Goal: Task Accomplishment & Management: Manage account settings

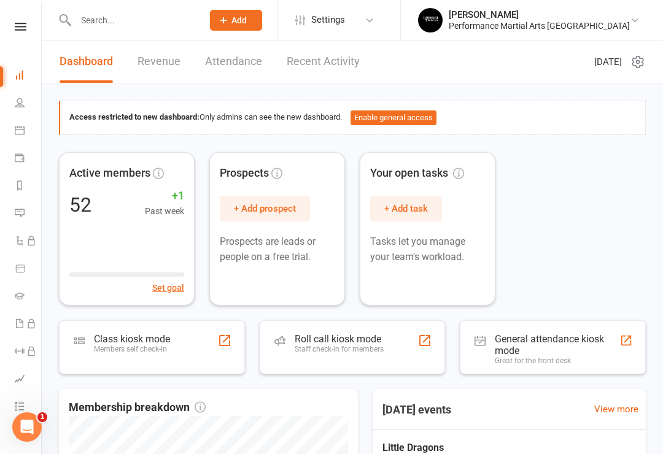
click at [16, 105] on icon at bounding box center [20, 103] width 10 height 10
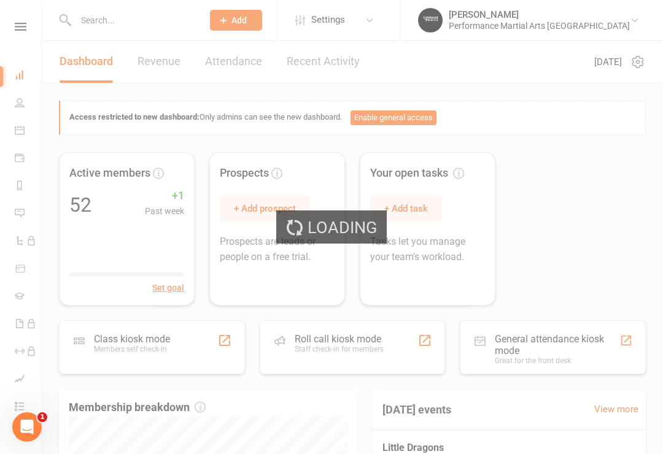
select select "100"
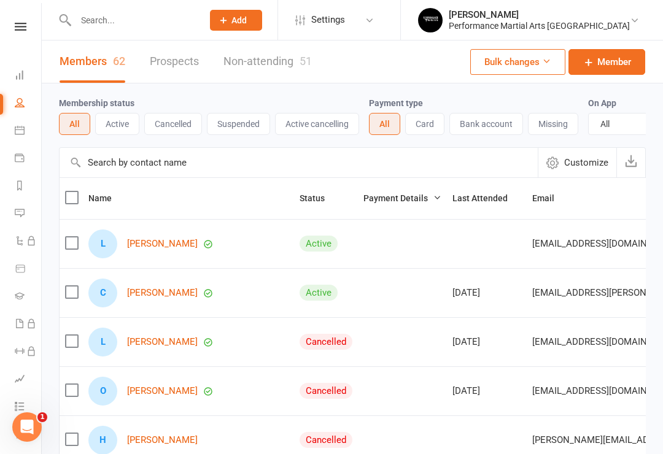
click at [20, 139] on link "Calendar" at bounding box center [29, 132] width 28 height 28
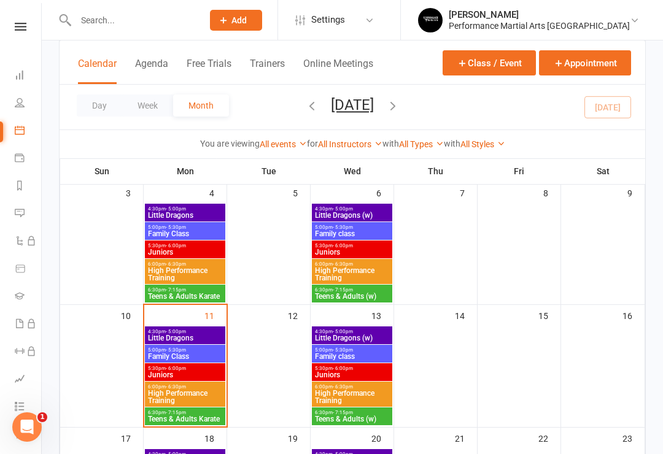
scroll to position [199, 0]
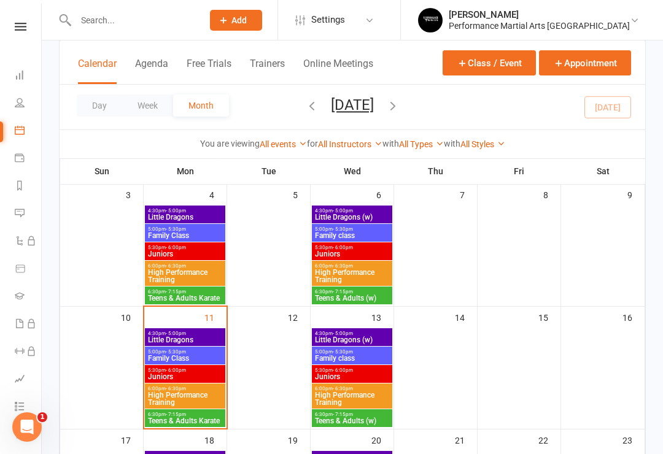
click at [171, 339] on span "Little Dragons" at bounding box center [184, 339] width 75 height 7
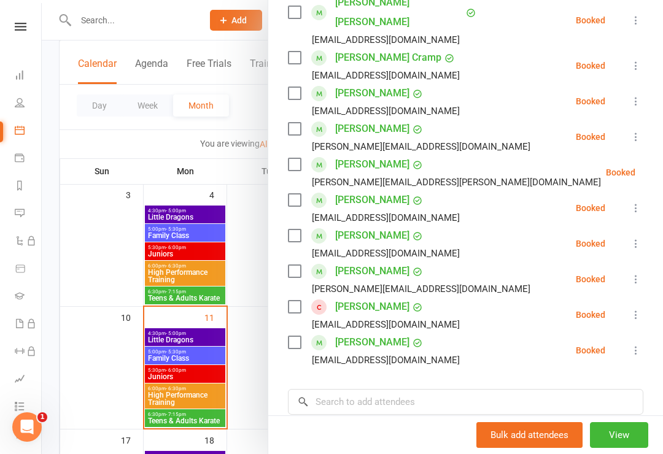
scroll to position [236, 0]
click at [505, 388] on input "search" at bounding box center [465, 401] width 355 height 26
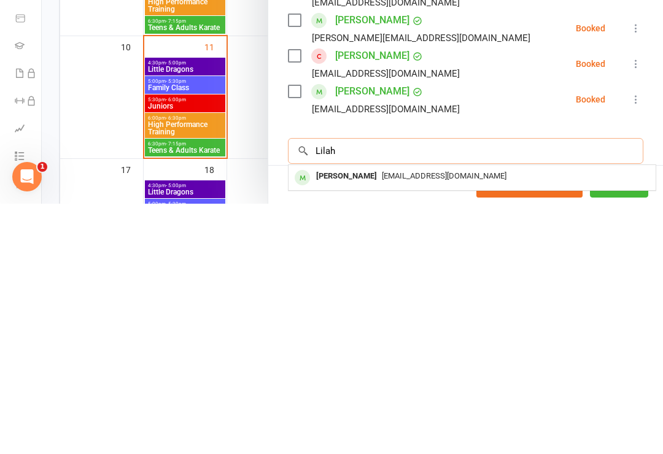
type input "Lilah"
click at [461, 422] on span "[EMAIL_ADDRESS][DOMAIN_NAME]" at bounding box center [444, 426] width 125 height 9
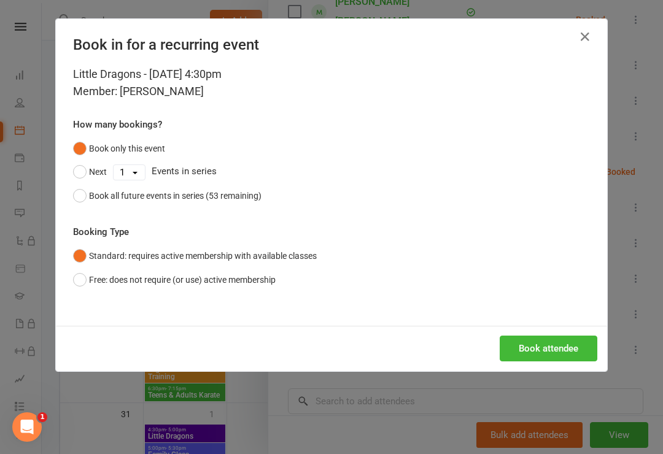
click at [80, 205] on button "Book all future events in series (53 remaining)" at bounding box center [167, 195] width 188 height 23
click at [555, 344] on button "Book attendee" at bounding box center [549, 349] width 98 height 26
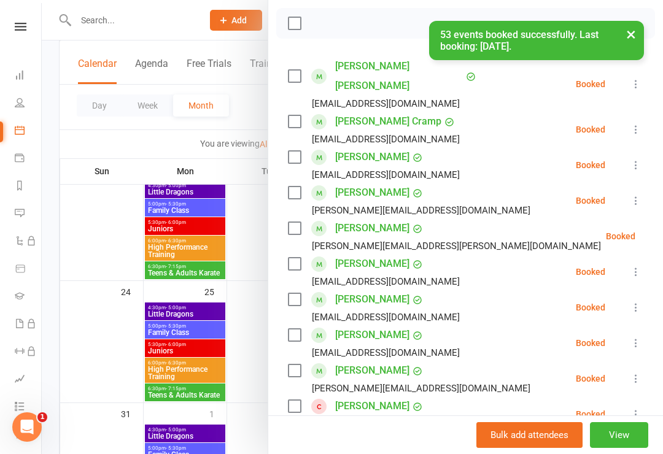
scroll to position [171, 0]
click at [297, 258] on label at bounding box center [294, 264] width 12 height 12
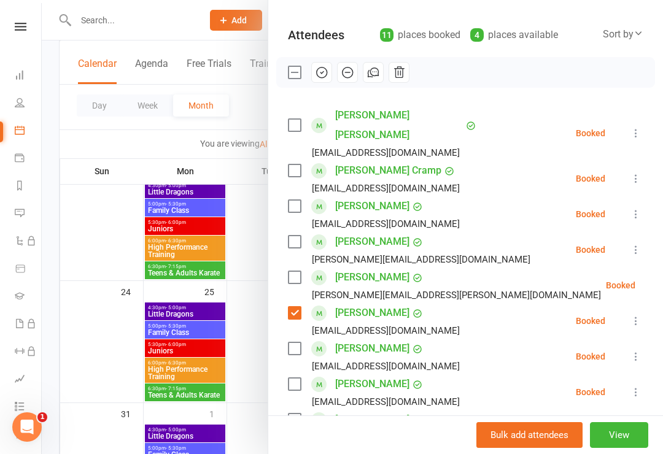
scroll to position [123, 0]
click at [318, 68] on icon "button" at bounding box center [322, 72] width 10 height 10
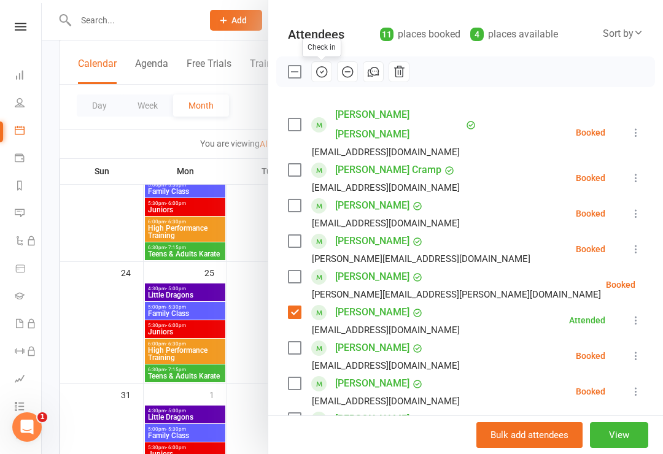
click at [289, 306] on label at bounding box center [294, 312] width 12 height 12
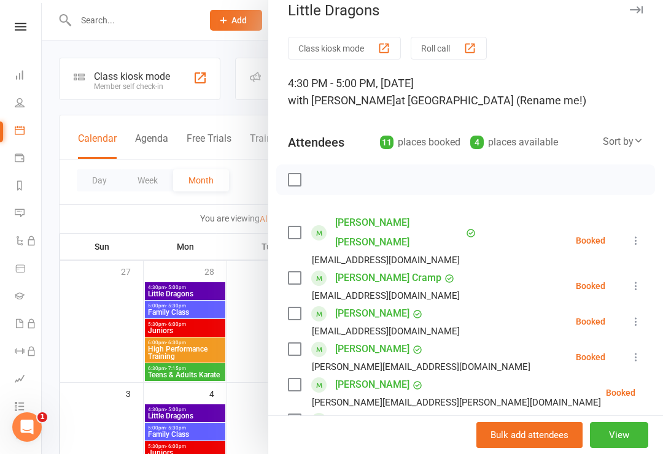
scroll to position [20, 0]
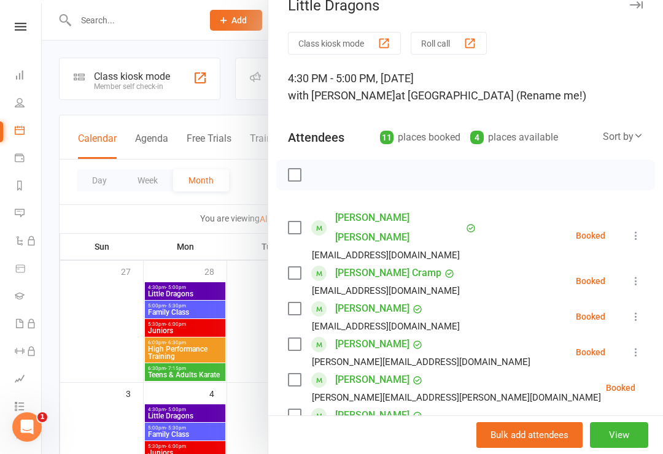
click at [304, 208] on div "[PERSON_NAME] [PERSON_NAME] [EMAIL_ADDRESS][DOMAIN_NAME]" at bounding box center [385, 235] width 195 height 55
click at [309, 209] on div "[PERSON_NAME] [PERSON_NAME] [EMAIL_ADDRESS][DOMAIN_NAME]" at bounding box center [385, 235] width 195 height 55
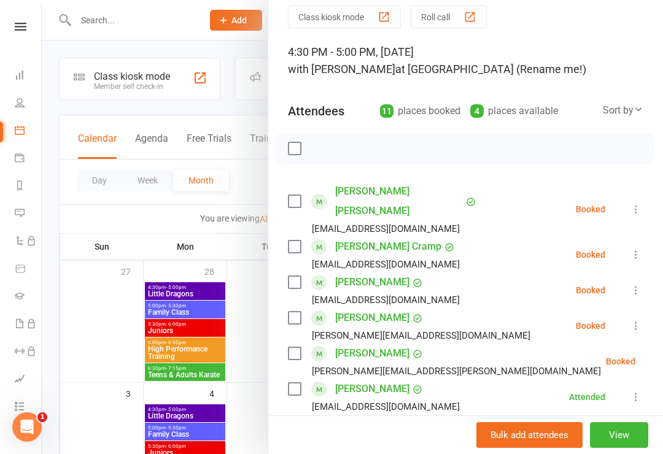
scroll to position [63, 0]
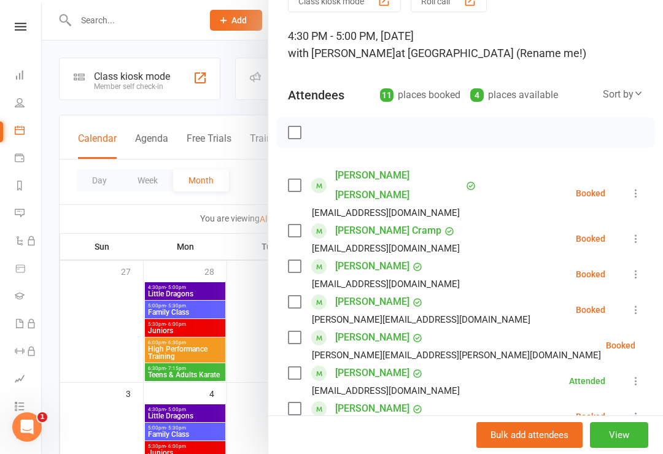
click at [288, 180] on label at bounding box center [294, 185] width 12 height 12
click at [285, 207] on div "Class kiosk mode Roll call 4:30 PM - 5:00 PM, [DATE] with [PERSON_NAME] at [GEO…" at bounding box center [465, 394] width 395 height 808
click at [303, 205] on div "[EMAIL_ADDRESS][DOMAIN_NAME]" at bounding box center [385, 213] width 195 height 16
click at [288, 225] on label at bounding box center [294, 231] width 12 height 12
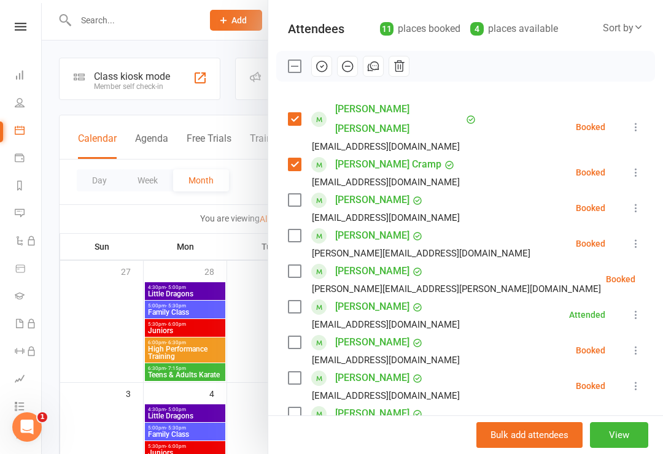
scroll to position [137, 0]
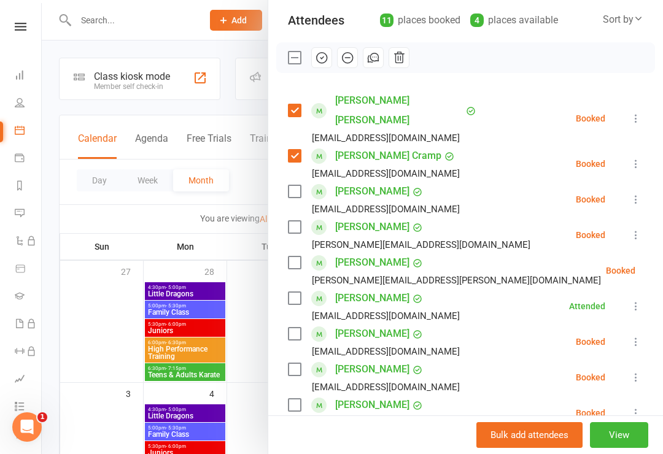
click at [293, 257] on label at bounding box center [294, 263] width 12 height 12
click at [295, 292] on label at bounding box center [294, 298] width 12 height 12
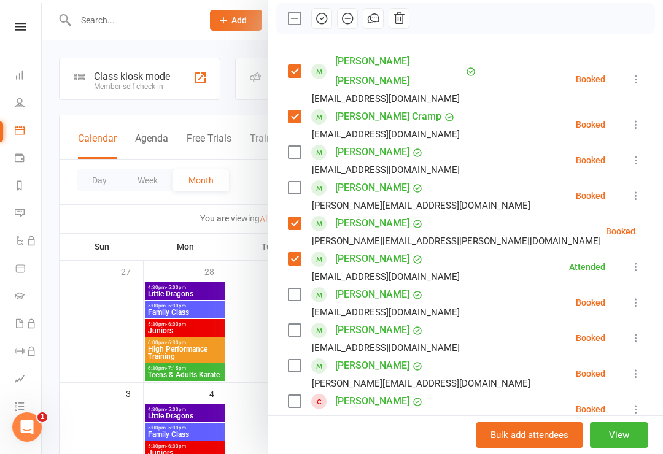
scroll to position [190, 0]
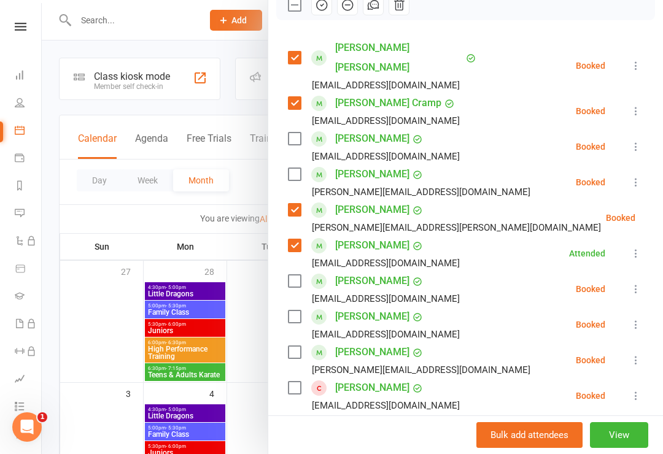
click at [289, 275] on label at bounding box center [294, 281] width 12 height 12
click at [290, 311] on label at bounding box center [294, 317] width 12 height 12
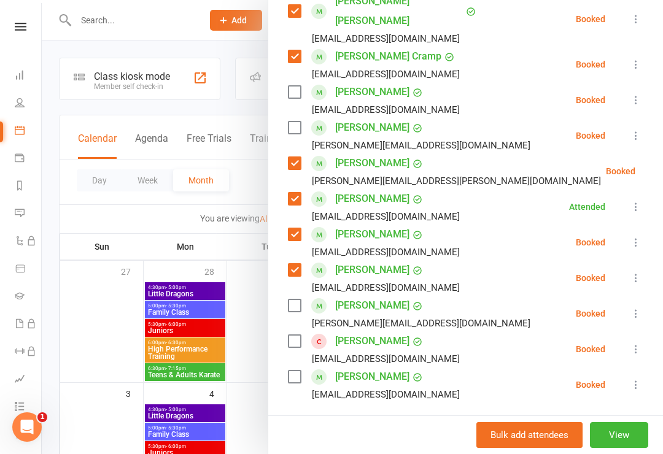
scroll to position [241, 0]
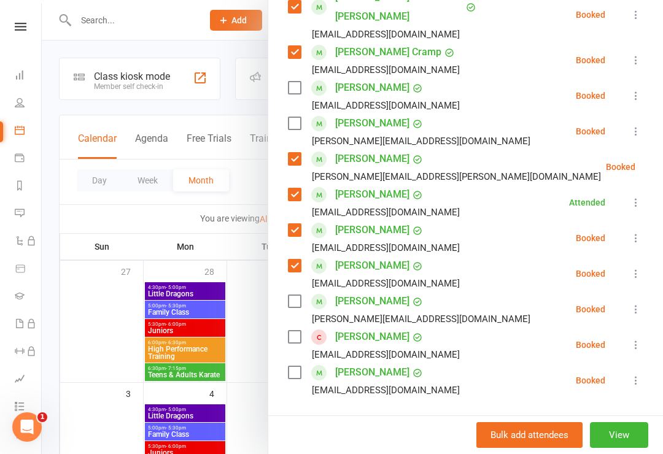
click at [288, 295] on label at bounding box center [294, 301] width 12 height 12
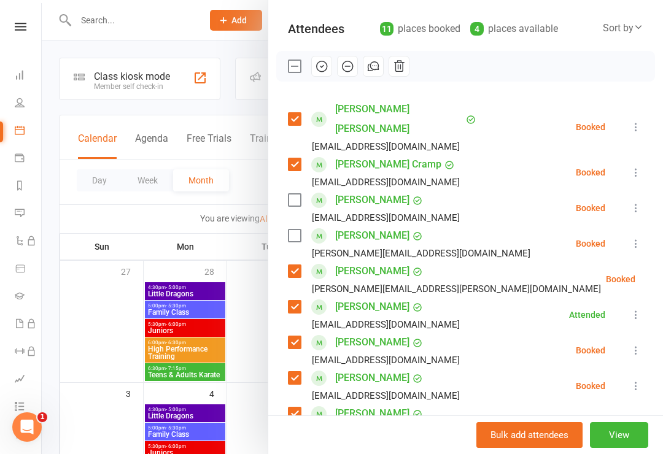
scroll to position [127, 0]
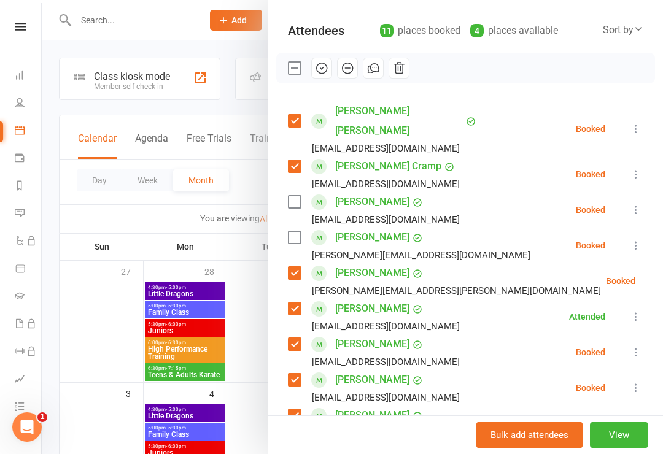
click at [324, 64] on icon "button" at bounding box center [322, 68] width 10 height 10
click at [289, 69] on label at bounding box center [294, 68] width 12 height 12
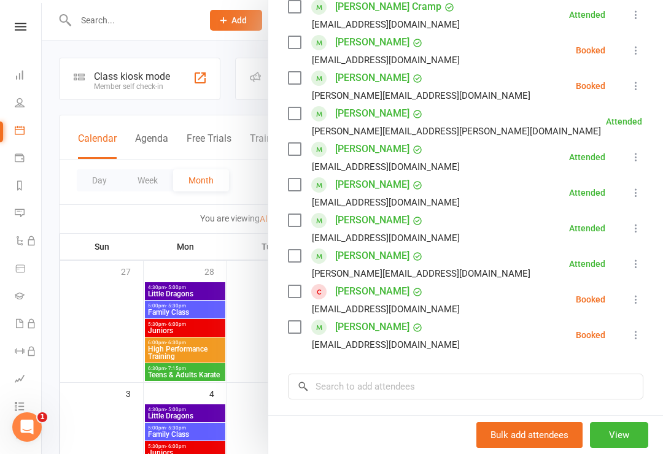
scroll to position [295, 0]
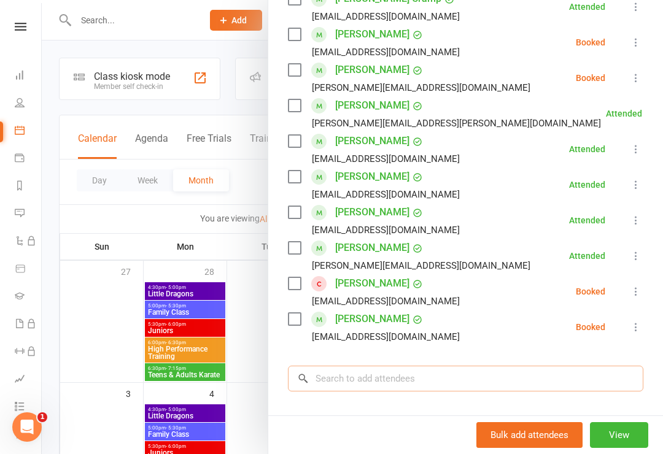
click at [420, 366] on input "search" at bounding box center [465, 379] width 355 height 26
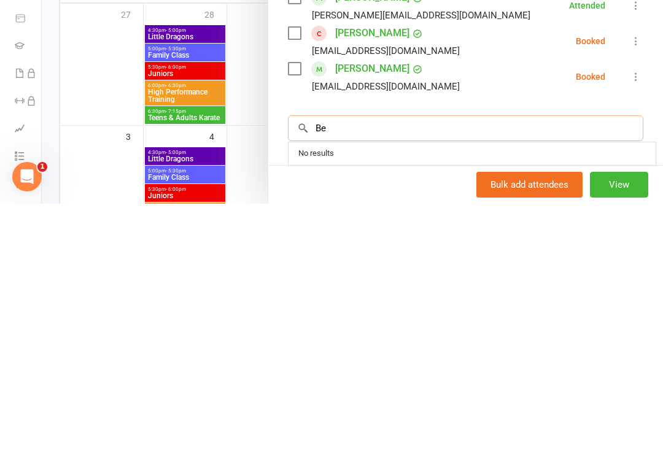
type input "B"
click at [353, 415] on div "Notes" at bounding box center [465, 430] width 355 height 30
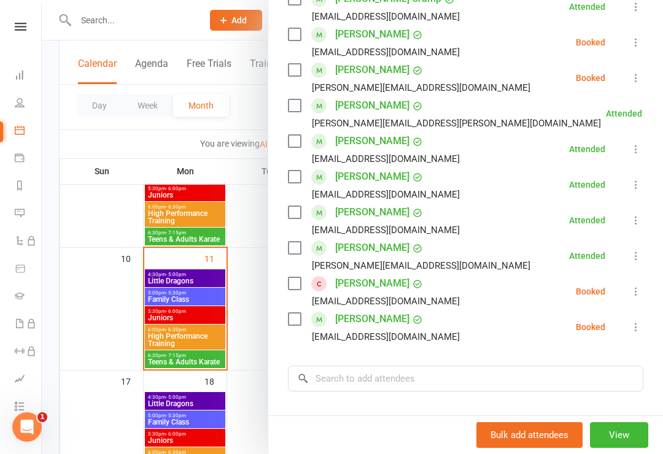
click at [182, 296] on div at bounding box center [352, 227] width 621 height 454
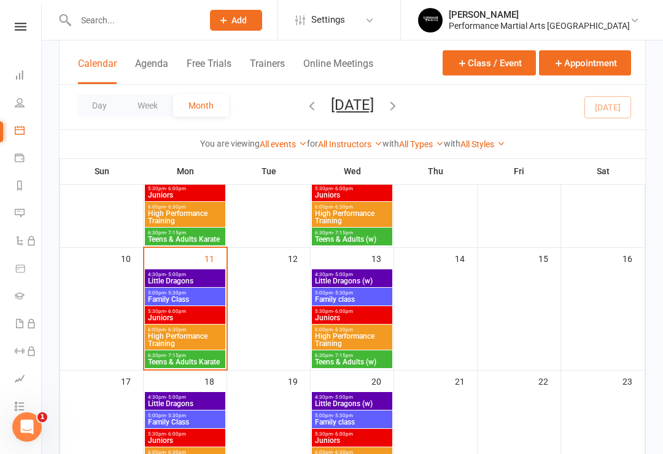
click at [188, 279] on span "Little Dragons" at bounding box center [184, 280] width 75 height 7
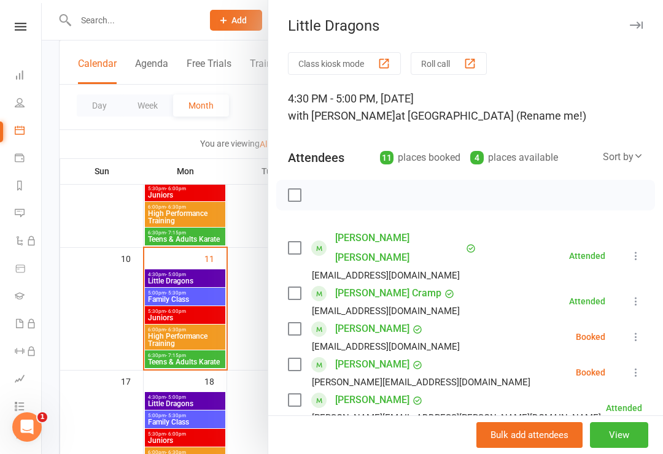
click at [165, 311] on div at bounding box center [352, 227] width 621 height 454
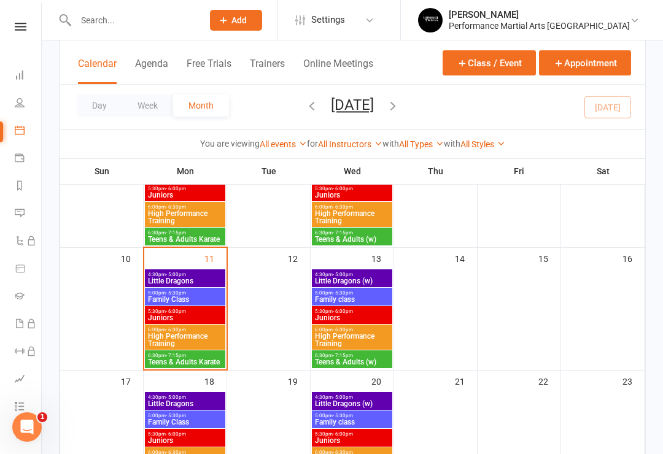
click at [190, 301] on span "Family Class" at bounding box center [184, 299] width 75 height 7
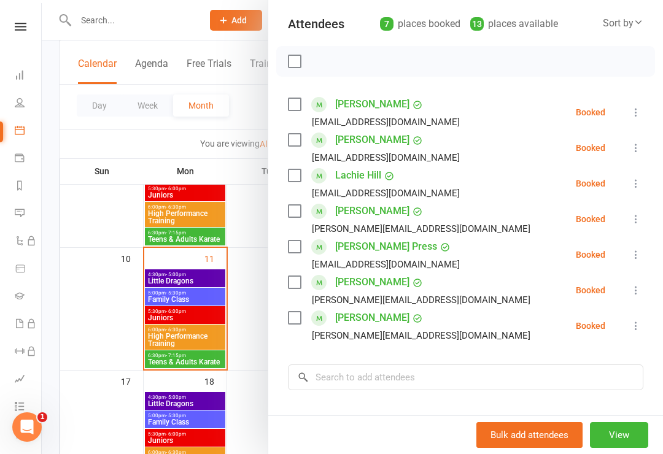
scroll to position [128, 0]
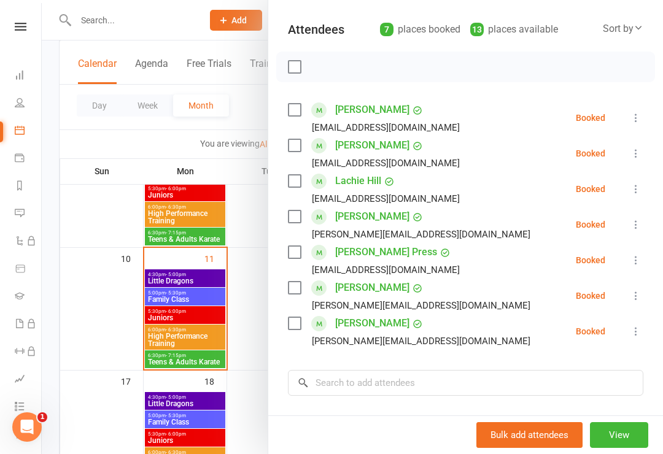
click at [300, 179] on label at bounding box center [294, 181] width 12 height 12
click at [323, 63] on icon "button" at bounding box center [322, 67] width 10 height 10
click at [298, 167] on div "[EMAIL_ADDRESS][DOMAIN_NAME]" at bounding box center [376, 163] width 177 height 16
click at [299, 187] on label at bounding box center [294, 181] width 12 height 12
click at [299, 319] on label at bounding box center [294, 323] width 12 height 12
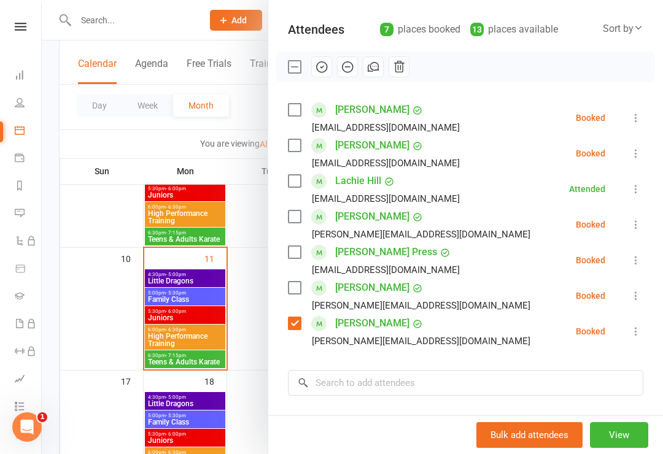
click at [299, 282] on label at bounding box center [294, 288] width 12 height 12
click at [299, 251] on label at bounding box center [294, 252] width 12 height 12
click at [298, 222] on label at bounding box center [294, 216] width 12 height 12
click at [300, 180] on label at bounding box center [294, 181] width 12 height 12
click at [288, 132] on div "[EMAIL_ADDRESS][DOMAIN_NAME]" at bounding box center [376, 128] width 177 height 16
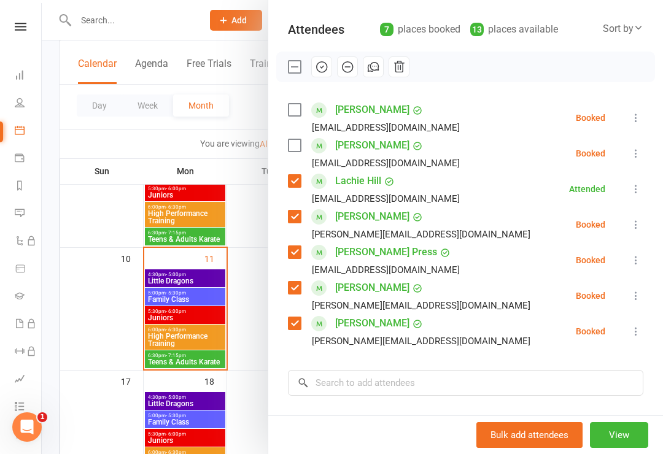
click at [299, 142] on label at bounding box center [294, 145] width 12 height 12
click at [322, 60] on button "button" at bounding box center [321, 66] width 21 height 21
click at [296, 147] on label at bounding box center [294, 145] width 12 height 12
click at [304, 177] on div "Lachie Hill [EMAIL_ADDRESS][DOMAIN_NAME]" at bounding box center [376, 189] width 177 height 36
click at [307, 217] on div "[PERSON_NAME] [PERSON_NAME][EMAIL_ADDRESS][DOMAIN_NAME]" at bounding box center [411, 225] width 247 height 36
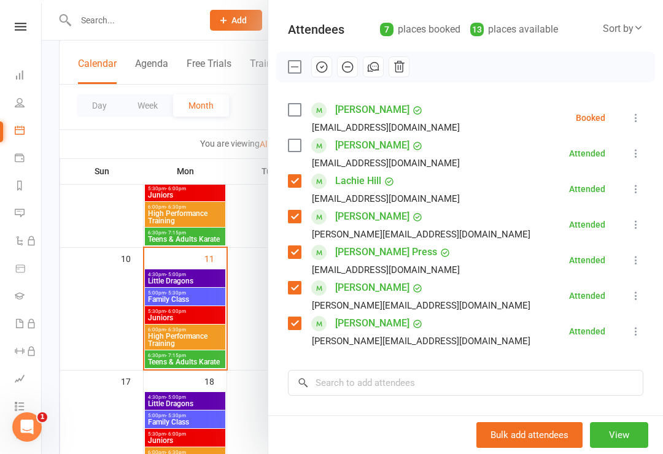
click at [299, 258] on label at bounding box center [294, 252] width 12 height 12
click at [299, 291] on label at bounding box center [294, 288] width 12 height 12
click at [291, 337] on div "[PERSON_NAME][EMAIL_ADDRESS][DOMAIN_NAME]" at bounding box center [411, 341] width 247 height 16
click at [299, 322] on label at bounding box center [294, 323] width 12 height 12
click at [291, 210] on label at bounding box center [294, 216] width 12 height 12
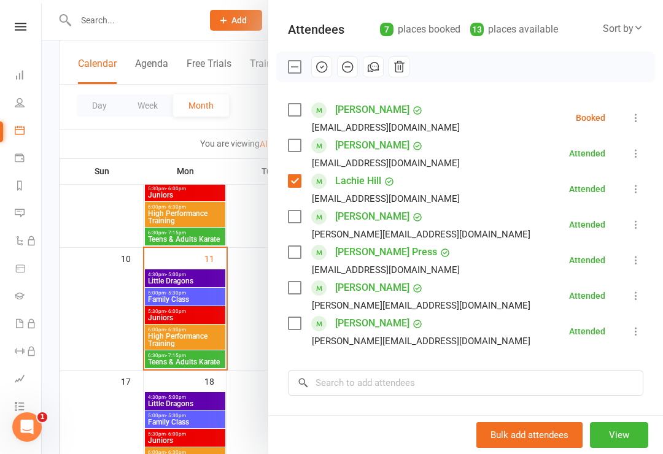
click at [299, 175] on label at bounding box center [294, 181] width 12 height 12
click at [465, 380] on input "search" at bounding box center [465, 383] width 355 height 26
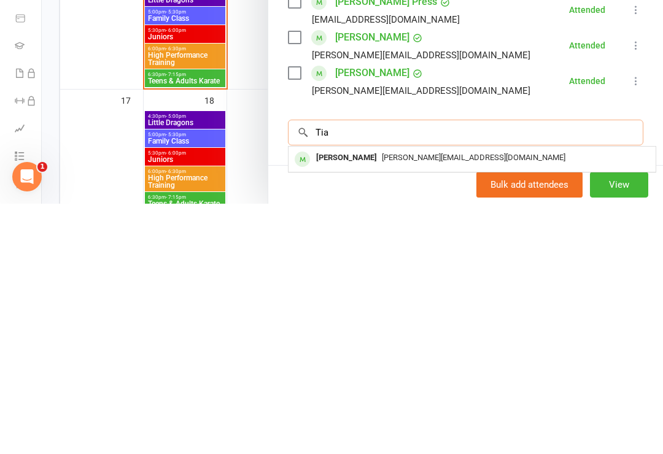
type input "Tia"
click at [442, 403] on span "[PERSON_NAME][EMAIL_ADDRESS][DOMAIN_NAME]" at bounding box center [473, 407] width 183 height 9
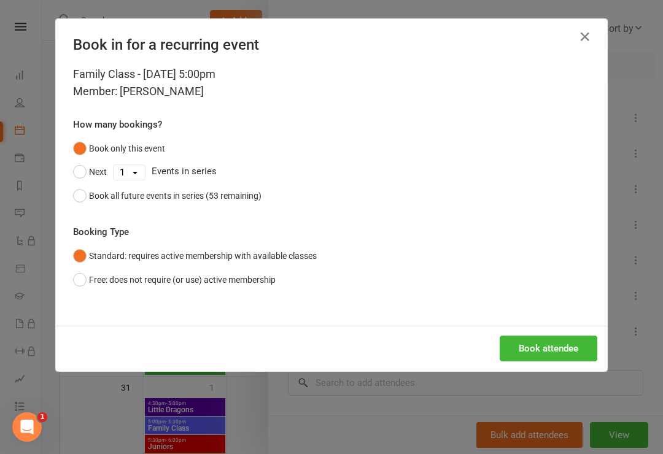
scroll to position [493, 0]
click at [553, 344] on button "Book attendee" at bounding box center [549, 349] width 98 height 26
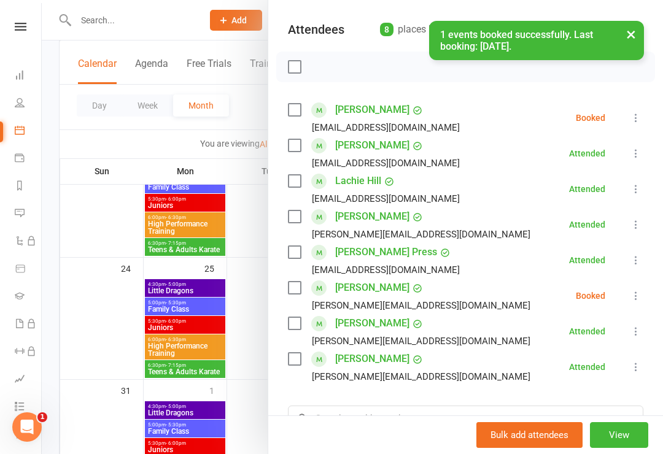
click at [300, 293] on label at bounding box center [294, 288] width 12 height 12
click at [612, 448] on button "View" at bounding box center [619, 435] width 58 height 26
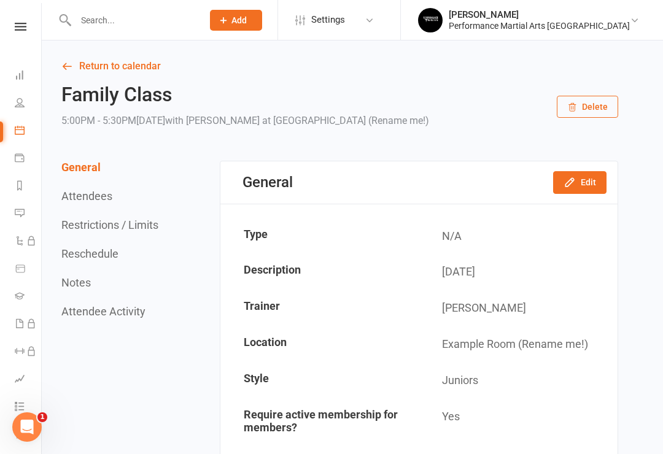
click at [18, 126] on icon at bounding box center [20, 130] width 10 height 10
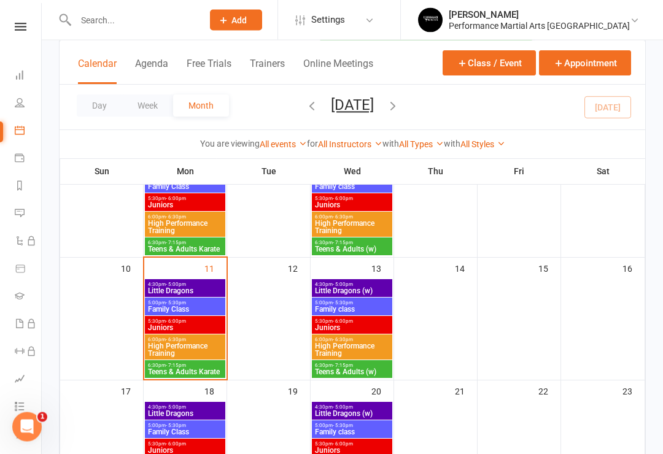
click at [183, 312] on span "Family Class" at bounding box center [184, 309] width 75 height 7
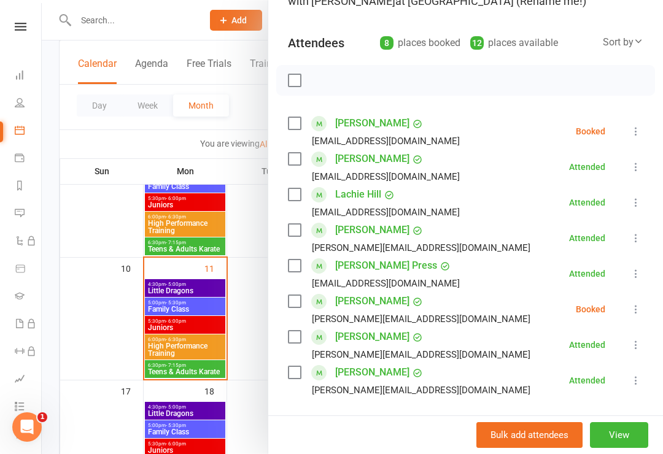
scroll to position [117, 0]
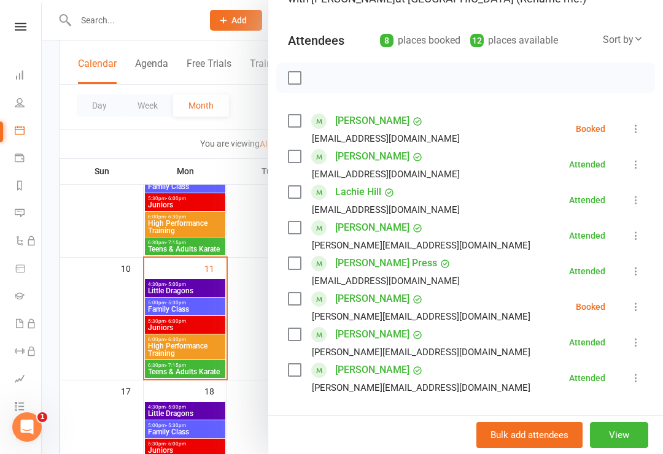
click at [194, 325] on div at bounding box center [352, 227] width 621 height 454
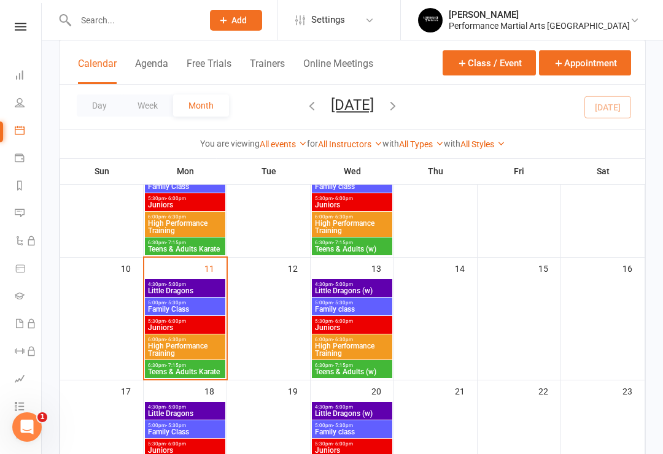
click at [192, 323] on div at bounding box center [352, 227] width 621 height 454
click at [183, 323] on span "- 6:00pm" at bounding box center [176, 321] width 20 height 6
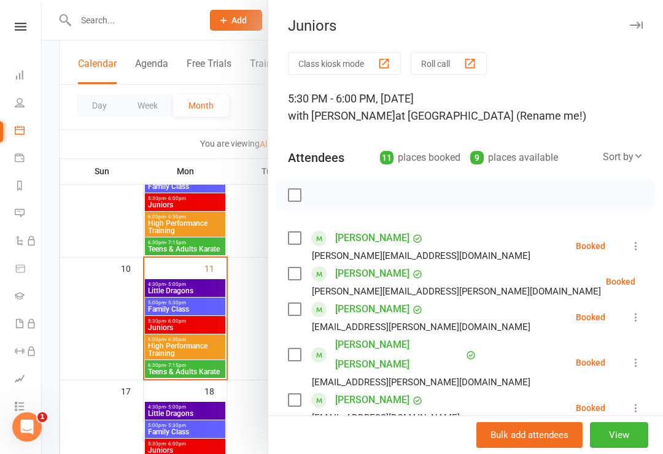
click at [184, 323] on div at bounding box center [352, 227] width 621 height 454
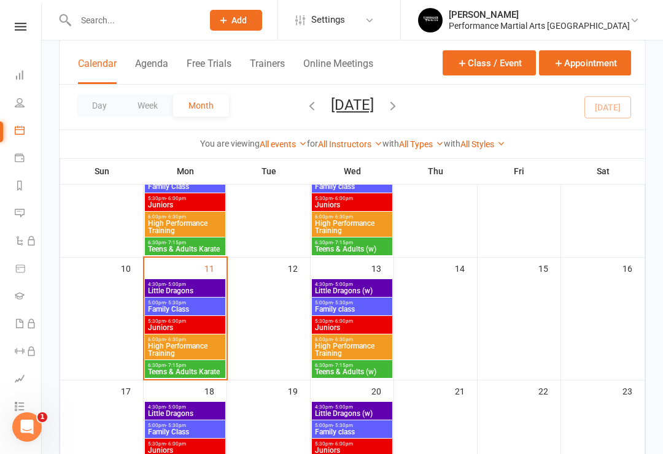
click at [188, 333] on div "5:30pm - 6:00pm Juniors" at bounding box center [185, 325] width 80 height 18
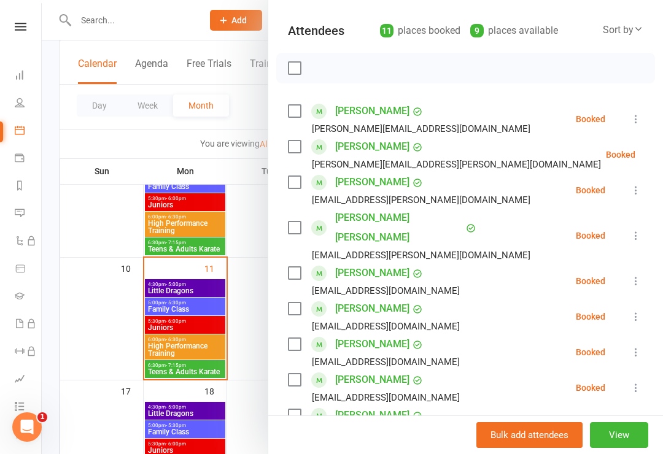
scroll to position [131, 0]
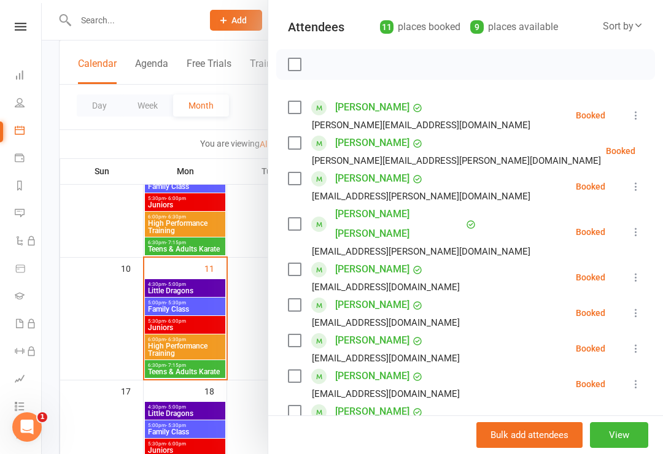
click at [288, 112] on label at bounding box center [294, 107] width 12 height 12
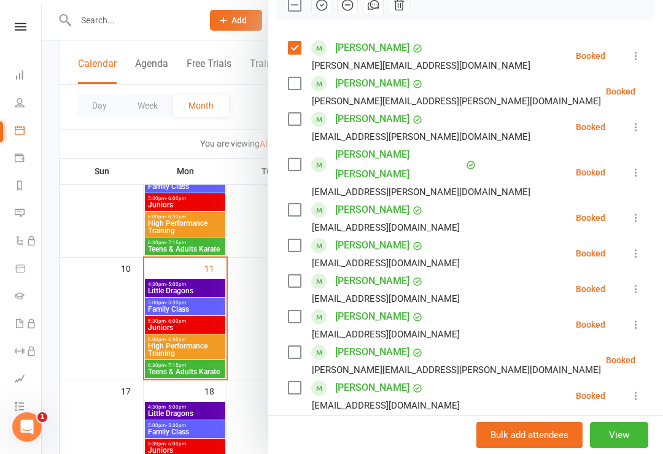
scroll to position [193, 0]
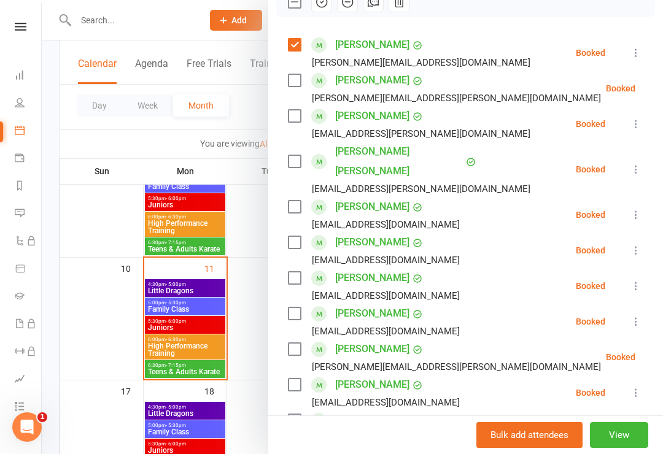
click at [297, 122] on label at bounding box center [294, 116] width 12 height 12
click at [283, 144] on div "Class kiosk mode Roll call 5:30 PM - 6:00 PM, [DATE] with [PERSON_NAME] at [GEO…" at bounding box center [465, 263] width 395 height 808
click at [288, 155] on label at bounding box center [294, 161] width 12 height 12
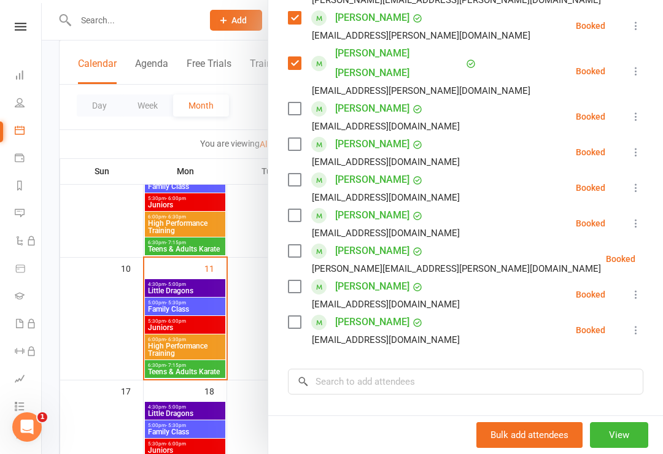
scroll to position [293, 0]
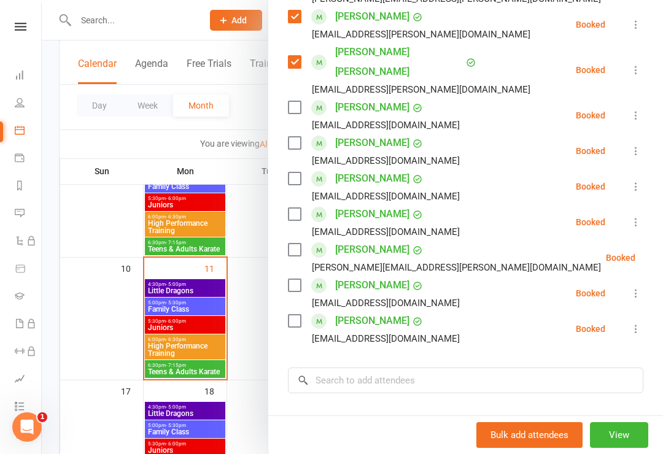
click at [295, 137] on label at bounding box center [294, 143] width 12 height 12
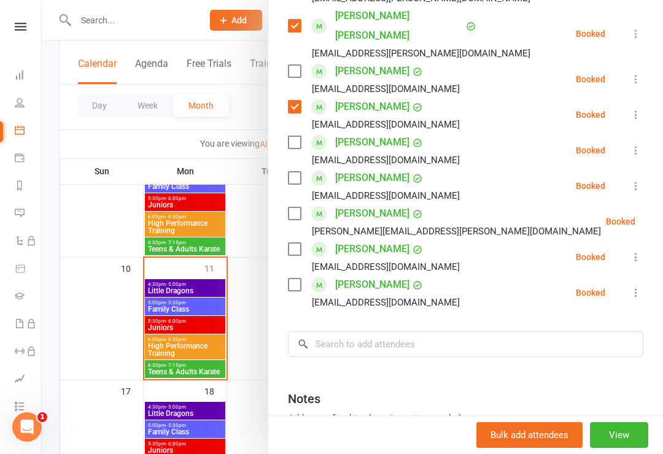
scroll to position [330, 0]
click at [299, 171] on label at bounding box center [294, 177] width 12 height 12
click at [458, 145] on li "[PERSON_NAME] [EMAIL_ADDRESS][DOMAIN_NAME] Booked More info Remove Check in Mar…" at bounding box center [465, 150] width 355 height 36
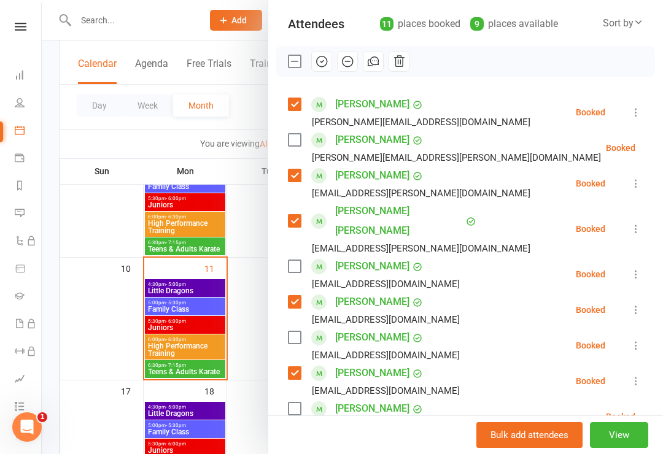
scroll to position [129, 0]
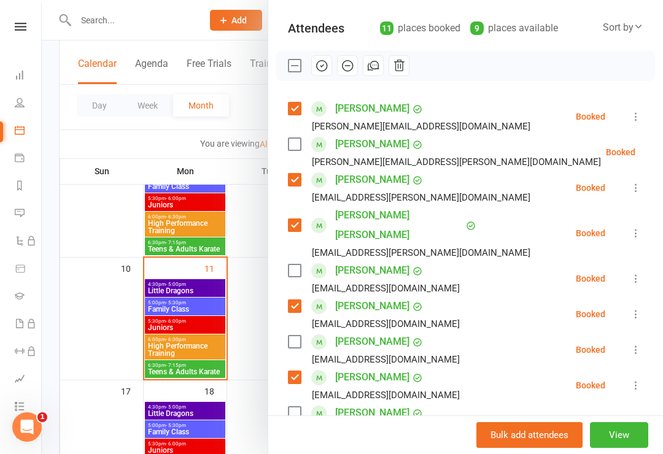
click at [330, 74] on button "button" at bounding box center [321, 65] width 21 height 21
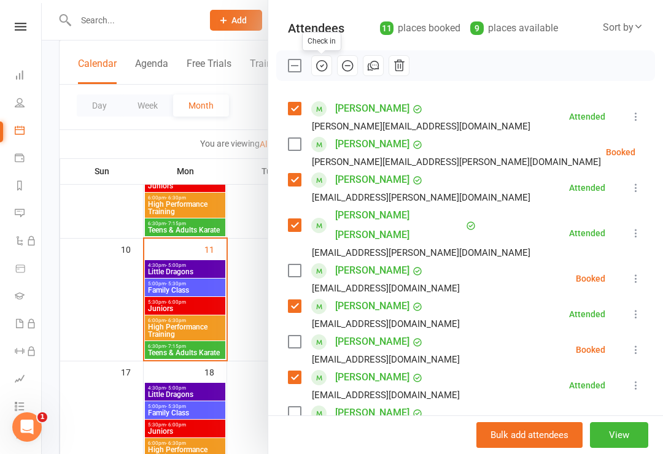
click at [291, 81] on div "Class kiosk mode Roll call 5:30 PM - 6:00 PM, [DATE] with [PERSON_NAME] at [GEO…" at bounding box center [465, 327] width 395 height 808
click at [296, 60] on label at bounding box center [294, 66] width 12 height 12
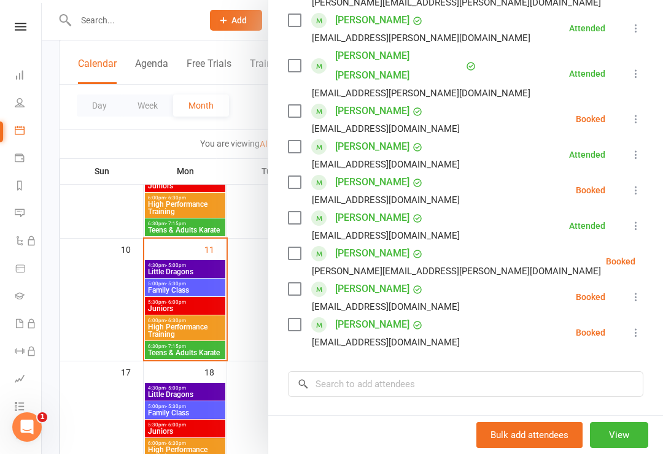
scroll to position [326, 0]
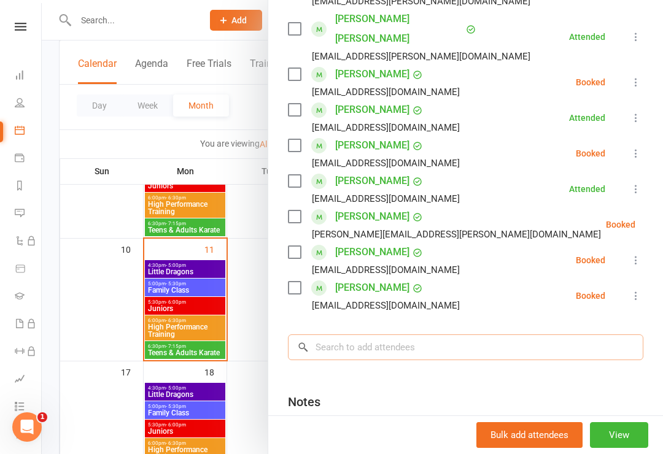
click at [415, 334] on input "search" at bounding box center [465, 347] width 355 height 26
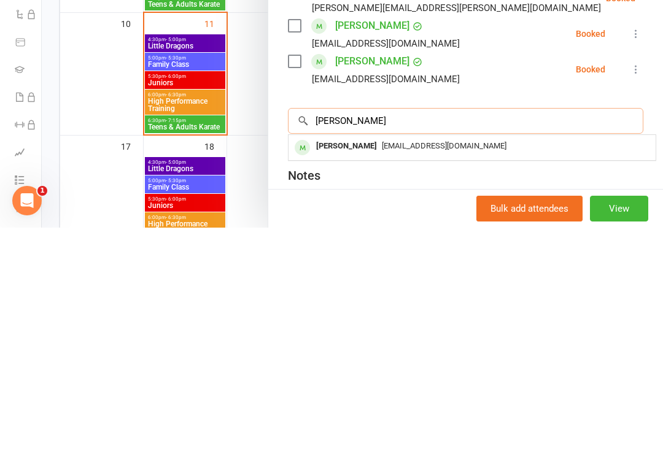
type input "[PERSON_NAME]"
click at [416, 364] on div "[EMAIL_ADDRESS][DOMAIN_NAME]" at bounding box center [471, 373] width 357 height 18
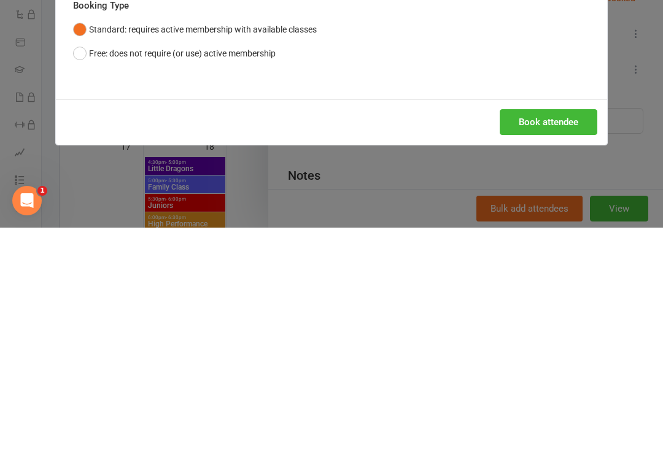
scroll to position [493, 0]
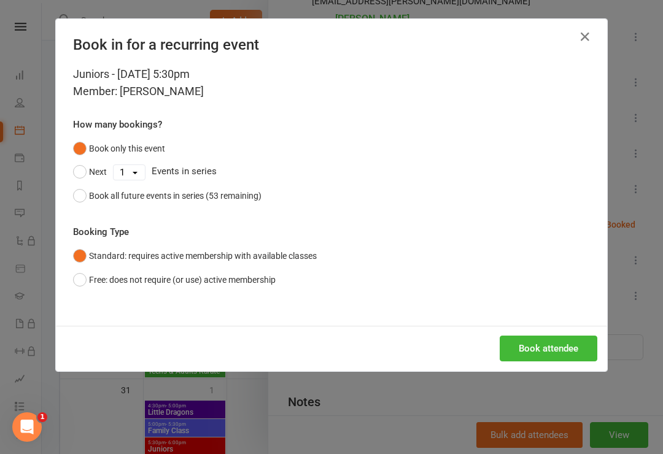
click at [557, 342] on button "Book attendee" at bounding box center [549, 349] width 98 height 26
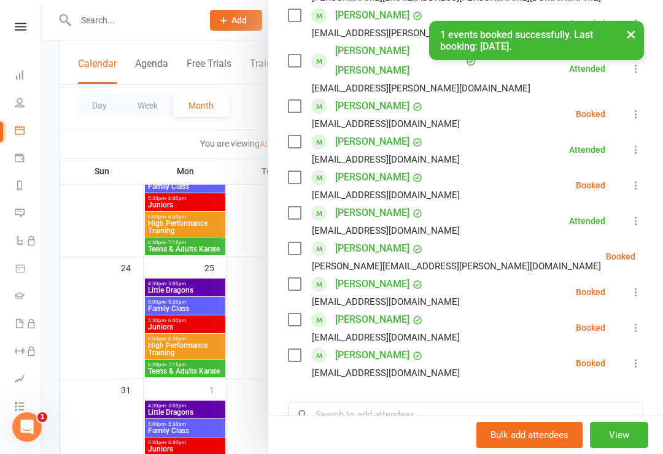
scroll to position [258, 0]
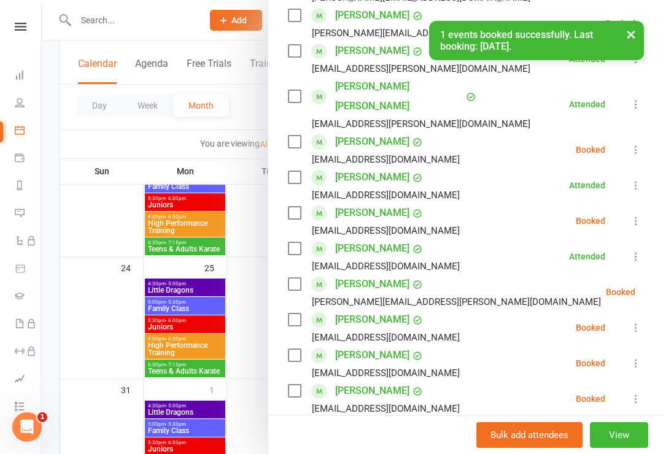
click at [306, 381] on div "[PERSON_NAME] [EMAIL_ADDRESS][DOMAIN_NAME]" at bounding box center [376, 399] width 177 height 36
click at [290, 385] on label at bounding box center [294, 391] width 12 height 12
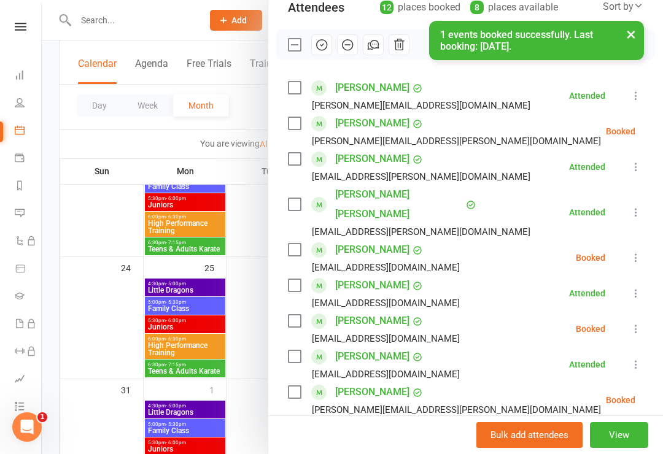
scroll to position [147, 0]
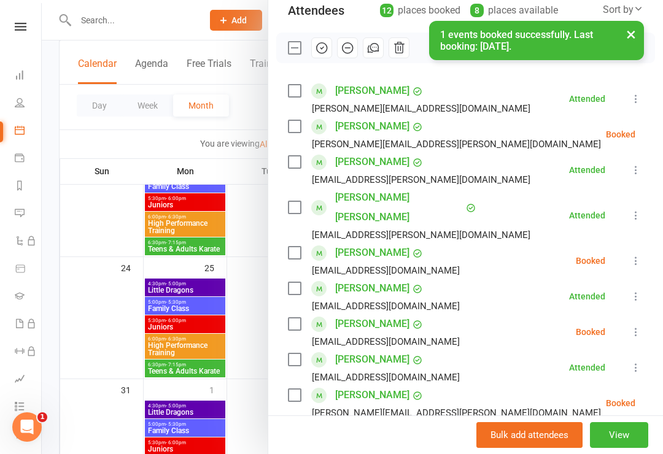
click at [319, 21] on div "× 1 events booked successfully. Last booking: [DATE]." at bounding box center [323, 21] width 647 height 0
click at [313, 53] on button "button" at bounding box center [321, 47] width 21 height 21
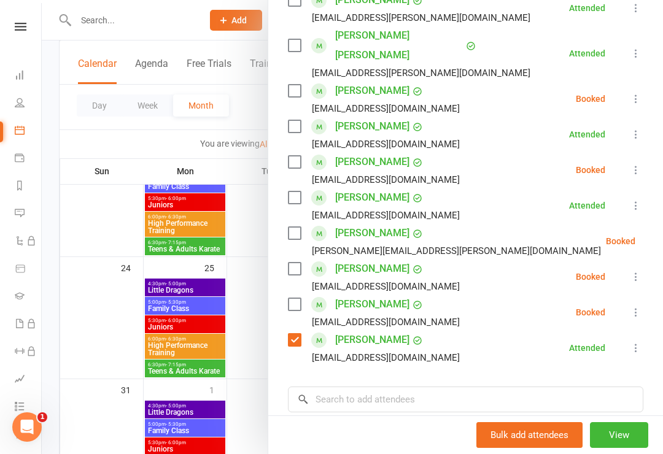
scroll to position [310, 0]
click at [296, 333] on label at bounding box center [294, 339] width 12 height 12
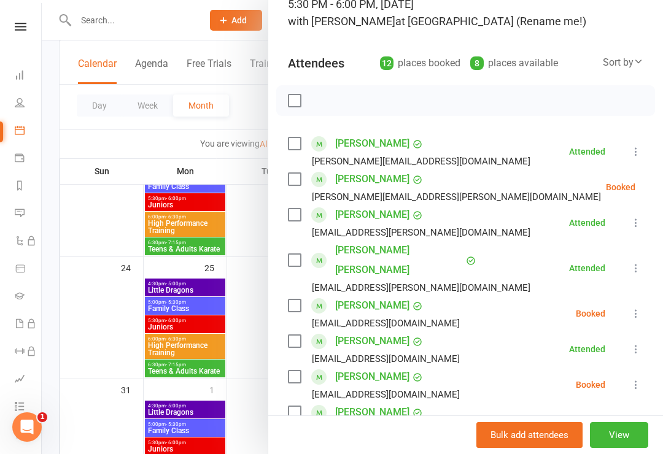
scroll to position [93, 0]
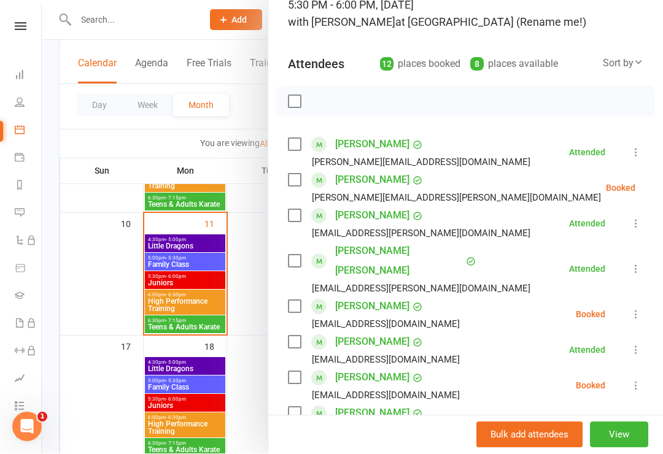
click at [169, 303] on div at bounding box center [352, 227] width 621 height 454
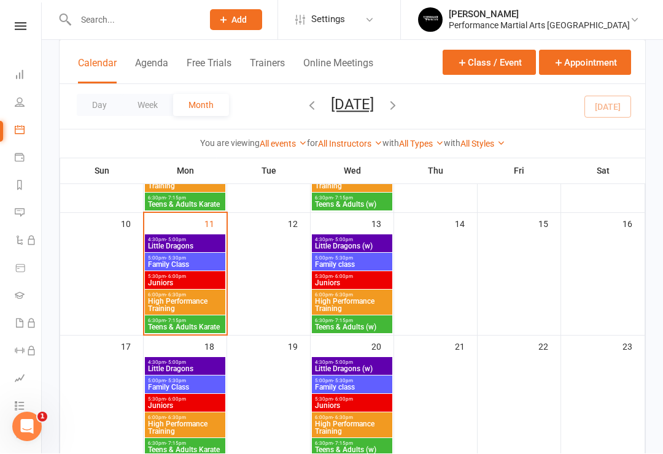
scroll to position [293, 0]
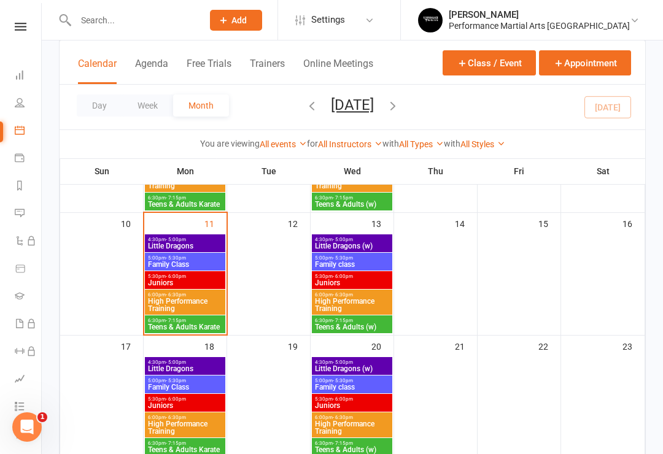
click at [165, 309] on span "High Performance Training" at bounding box center [184, 305] width 75 height 15
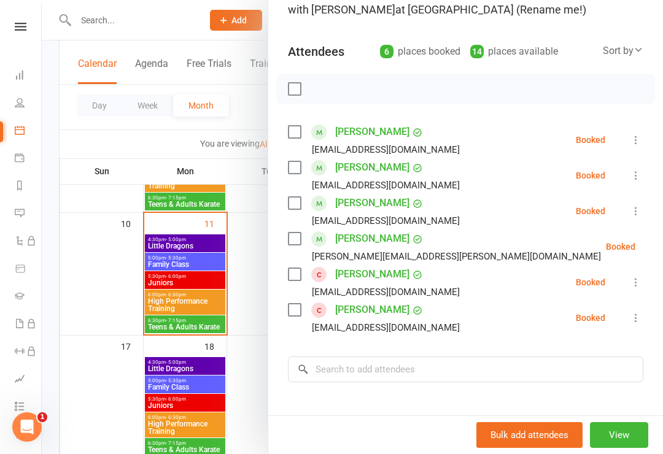
scroll to position [107, 0]
click at [290, 213] on div "[EMAIL_ADDRESS][DOMAIN_NAME]" at bounding box center [376, 220] width 177 height 16
click at [284, 211] on div "Class kiosk mode Roll call 6:00 PM - 6:30 PM, [DATE] with [PERSON_NAME] at [GEO…" at bounding box center [465, 250] width 395 height 610
click at [297, 209] on label at bounding box center [294, 202] width 12 height 12
click at [310, 370] on input "search" at bounding box center [465, 369] width 355 height 26
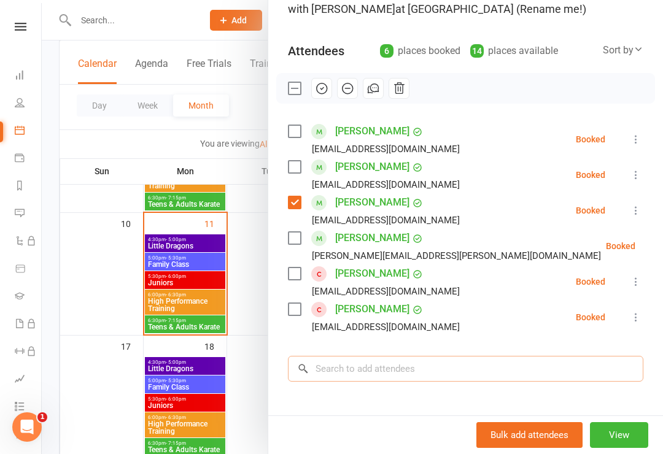
scroll to position [309, 0]
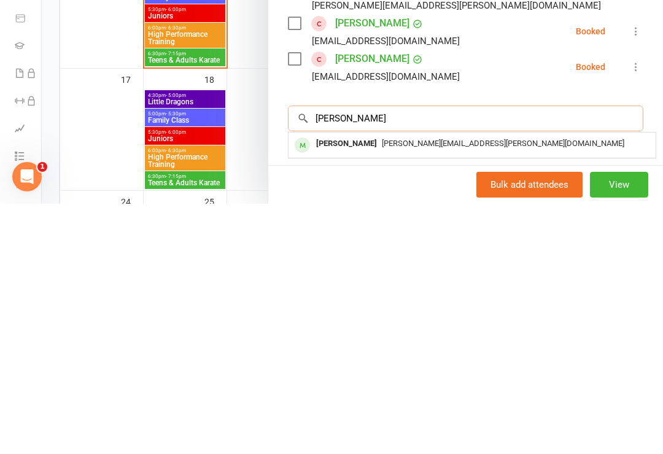
type input "[PERSON_NAME]"
click at [385, 389] on span "[PERSON_NAME][EMAIL_ADDRESS][PERSON_NAME][DOMAIN_NAME]" at bounding box center [503, 393] width 242 height 9
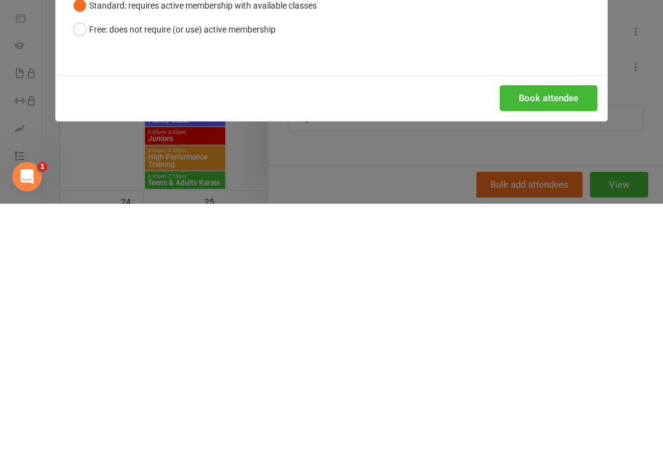
scroll to position [560, 0]
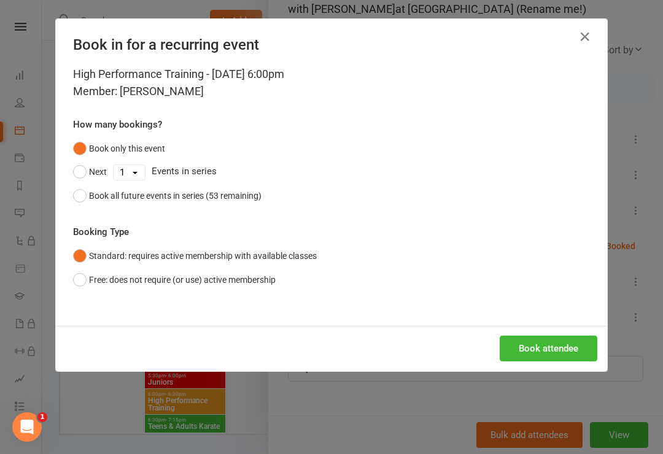
click at [564, 341] on button "Book attendee" at bounding box center [549, 349] width 98 height 26
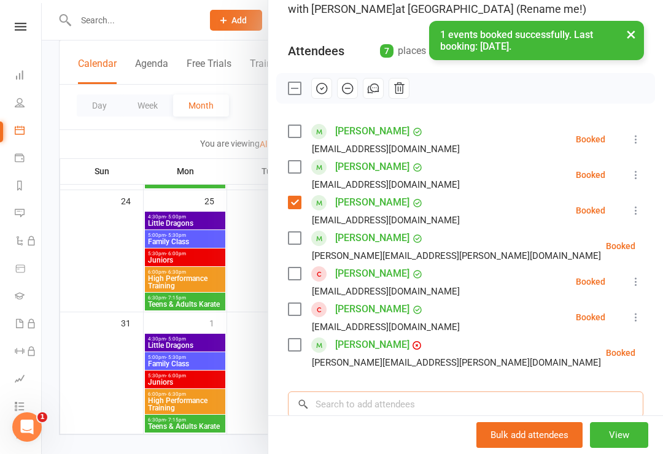
click at [414, 409] on input "search" at bounding box center [465, 405] width 355 height 26
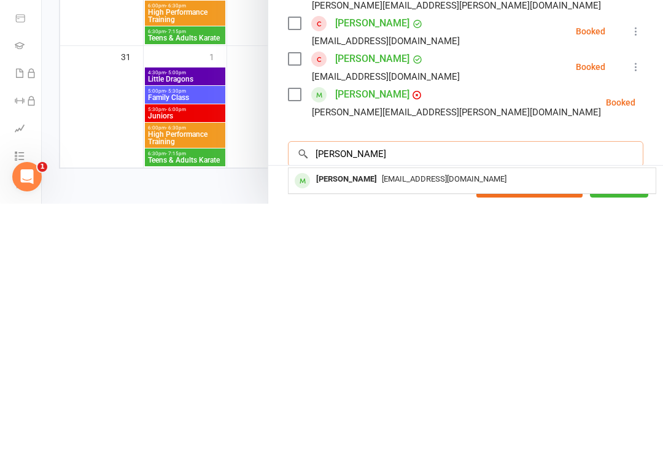
type input "[PERSON_NAME]"
click at [402, 425] on span "[EMAIL_ADDRESS][DOMAIN_NAME]" at bounding box center [444, 429] width 125 height 9
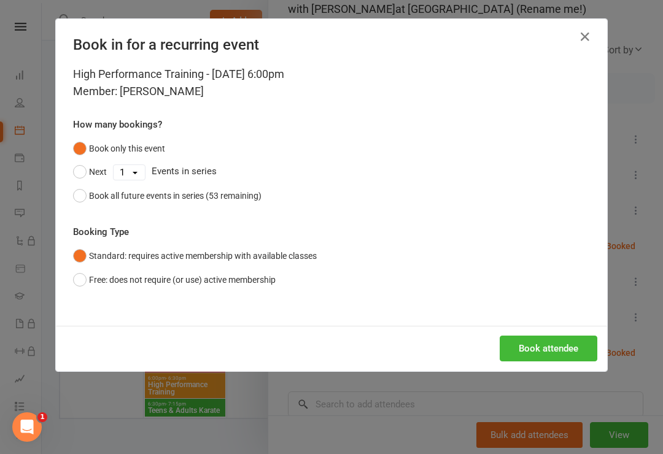
scroll to position [587, 0]
click at [544, 344] on button "Book attendee" at bounding box center [549, 349] width 98 height 26
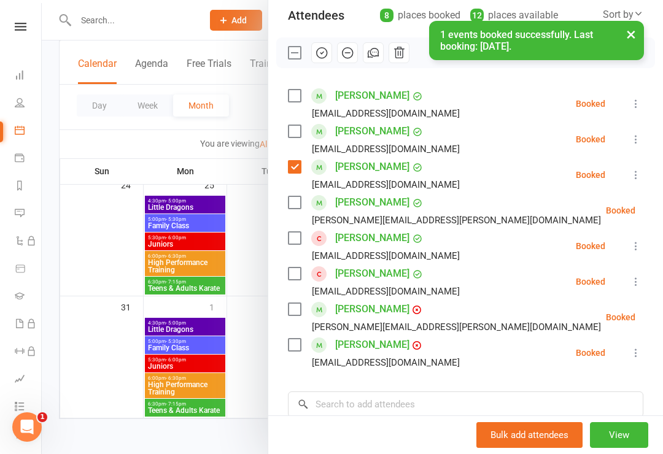
scroll to position [143, 0]
click at [284, 344] on div "Class kiosk mode Roll call 6:00 PM - 6:30 PM, [DATE] with [PERSON_NAME] at [GEO…" at bounding box center [465, 249] width 395 height 681
click at [289, 309] on label at bounding box center [294, 309] width 12 height 12
click at [288, 345] on label at bounding box center [294, 344] width 12 height 12
click at [325, 21] on div "× 1 events booked successfully. Last booking: [DATE]." at bounding box center [323, 21] width 647 height 0
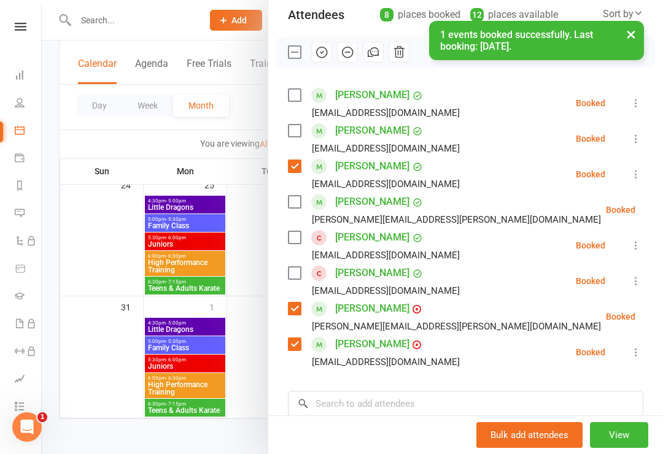
click at [318, 21] on div "× 1 events booked successfully. Last booking: [DATE]." at bounding box center [323, 21] width 647 height 0
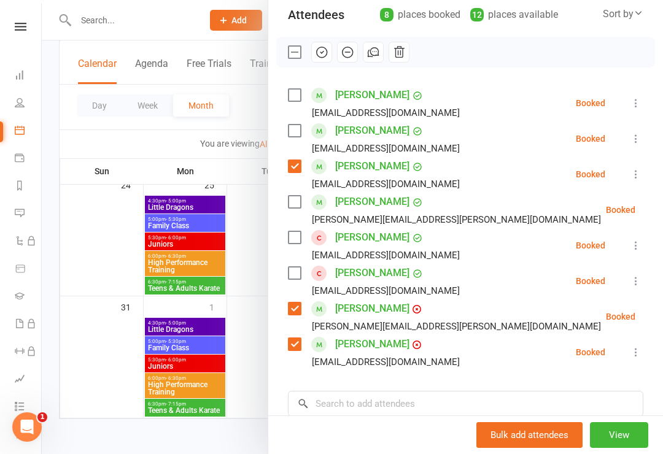
click at [325, 49] on icon "button" at bounding box center [322, 52] width 14 height 14
click at [288, 166] on label at bounding box center [294, 166] width 12 height 12
click at [292, 313] on label at bounding box center [294, 309] width 12 height 12
click at [293, 344] on label at bounding box center [294, 344] width 12 height 12
click at [368, 384] on div "Class kiosk mode Roll call 6:00 PM - 6:30 PM, [DATE] with [PERSON_NAME] at [GEO…" at bounding box center [465, 249] width 395 height 681
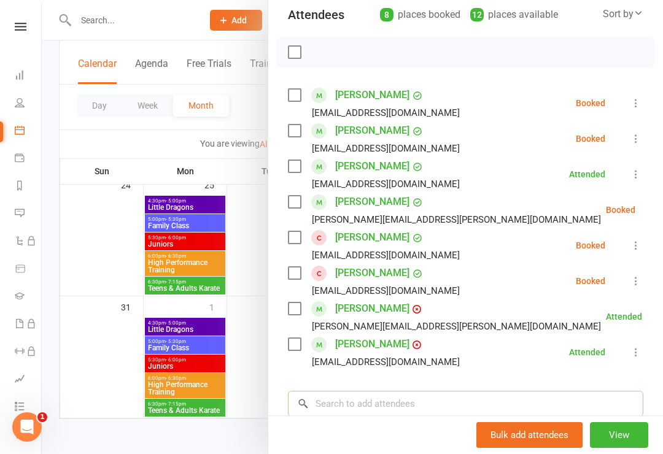
click at [371, 411] on input "search" at bounding box center [465, 404] width 355 height 26
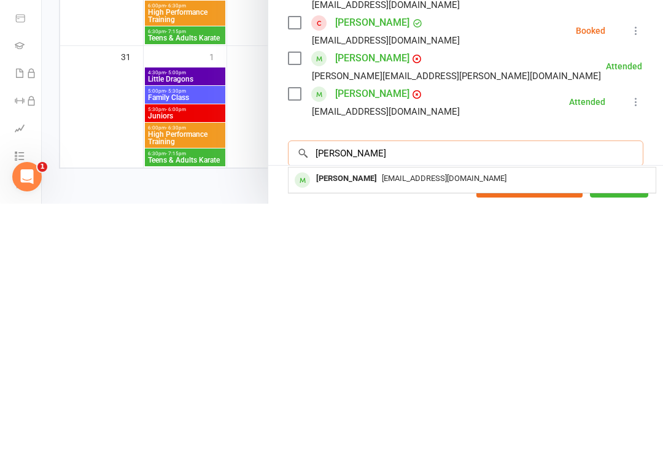
type input "[PERSON_NAME]"
click at [459, 420] on div "[EMAIL_ADDRESS][DOMAIN_NAME]" at bounding box center [471, 429] width 357 height 18
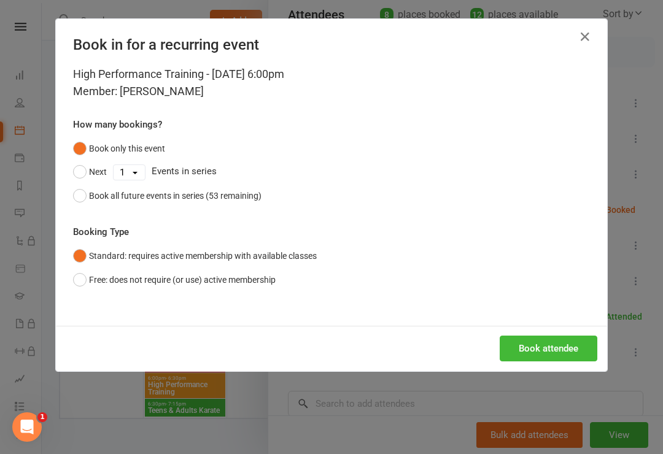
click at [552, 350] on button "Book attendee" at bounding box center [549, 349] width 98 height 26
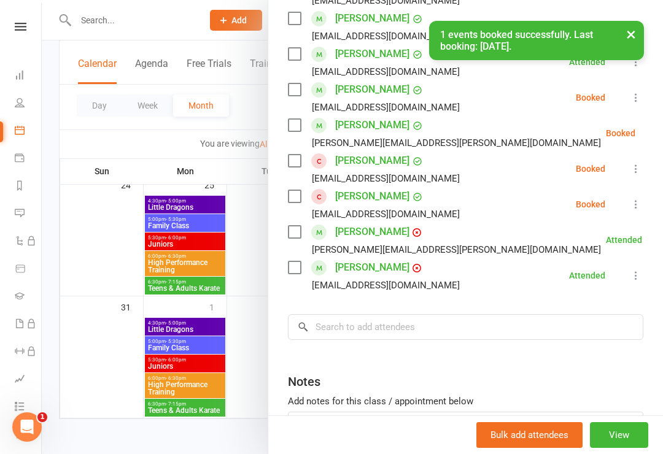
scroll to position [255, 0]
click at [419, 324] on input "search" at bounding box center [465, 328] width 355 height 26
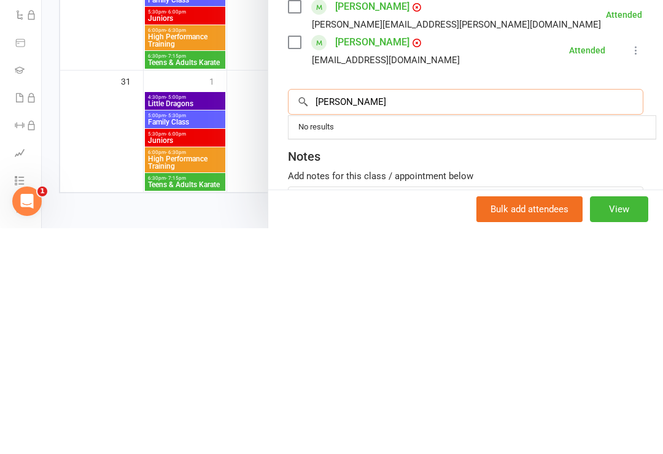
scroll to position [587, 0]
type input "N"
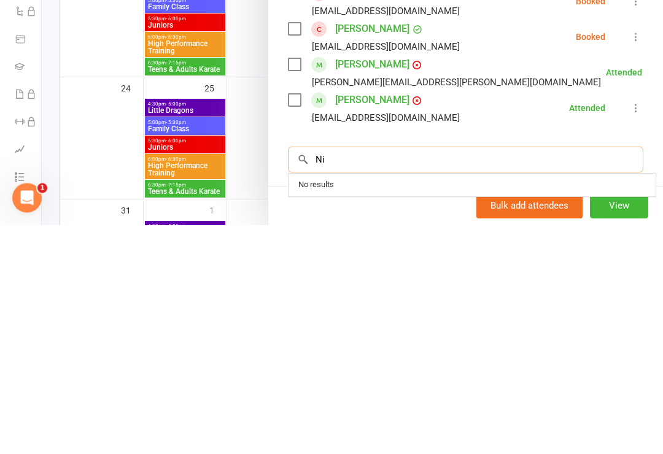
scroll to position [191, 0]
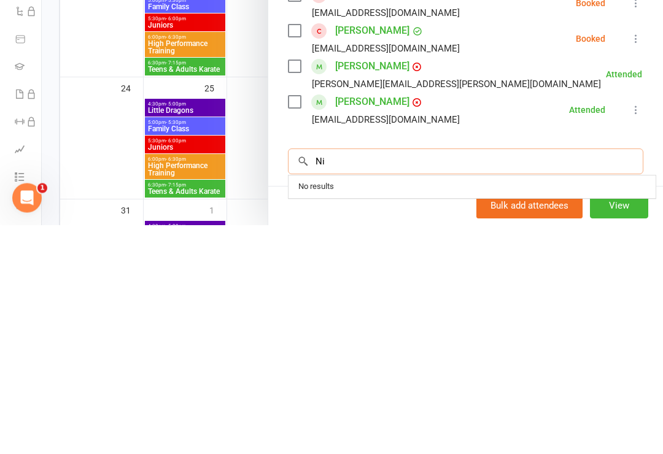
type input "N"
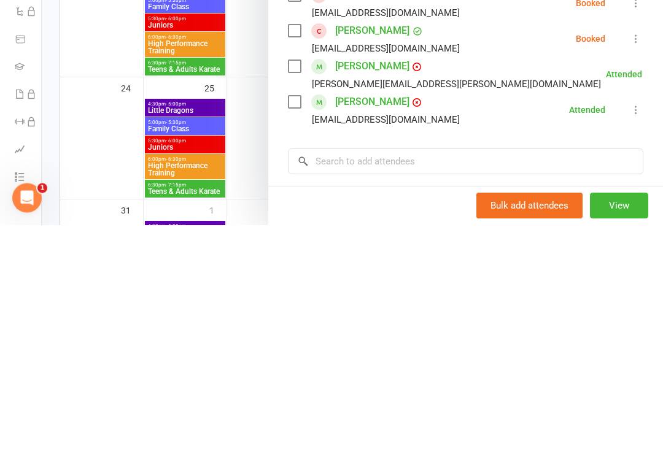
click at [331, 306] on div "[PERSON_NAME][EMAIL_ADDRESS][PERSON_NAME][DOMAIN_NAME]" at bounding box center [456, 314] width 289 height 16
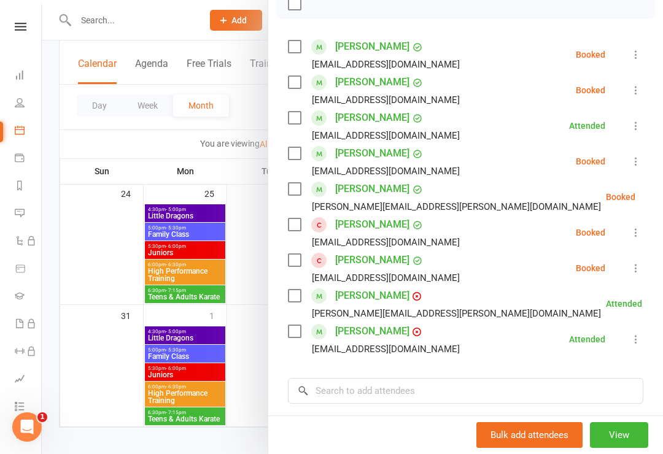
click at [277, 154] on div "Class kiosk mode Roll call 6:00 PM - 6:30 PM, [DATE] with [PERSON_NAME] at [GEO…" at bounding box center [465, 219] width 395 height 717
click at [296, 156] on label at bounding box center [294, 153] width 12 height 12
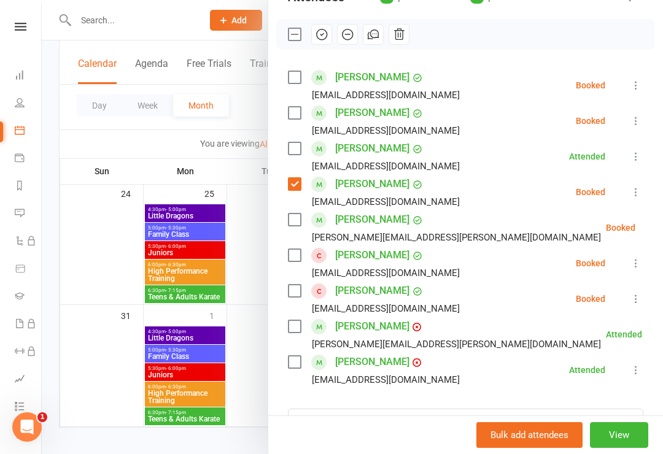
scroll to position [154, 0]
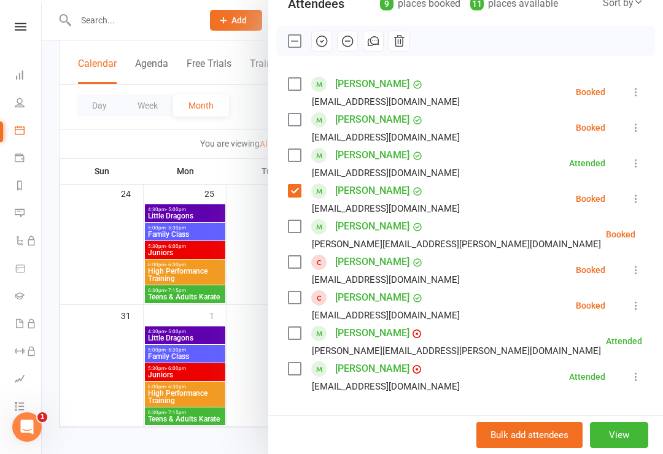
click at [320, 46] on icon "button" at bounding box center [322, 41] width 10 height 10
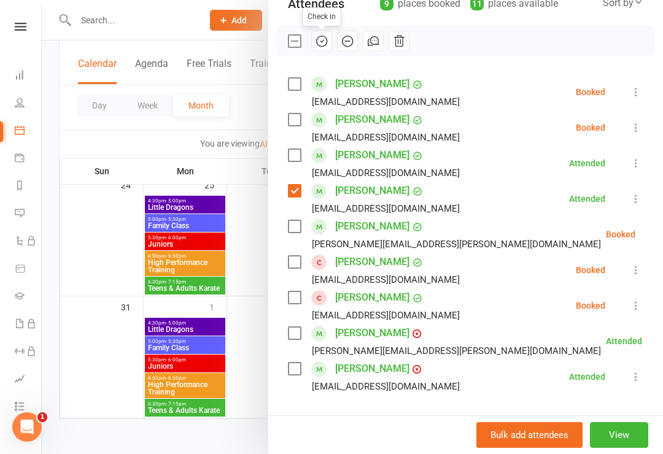
click at [316, 206] on div "[EMAIL_ADDRESS][DOMAIN_NAME]" at bounding box center [386, 209] width 148 height 16
click at [298, 182] on div "[PERSON_NAME] [EMAIL_ADDRESS][DOMAIN_NAME]" at bounding box center [376, 199] width 177 height 36
click at [288, 197] on label at bounding box center [294, 191] width 12 height 12
click at [288, 172] on div "[EMAIL_ADDRESS][DOMAIN_NAME]" at bounding box center [376, 173] width 177 height 16
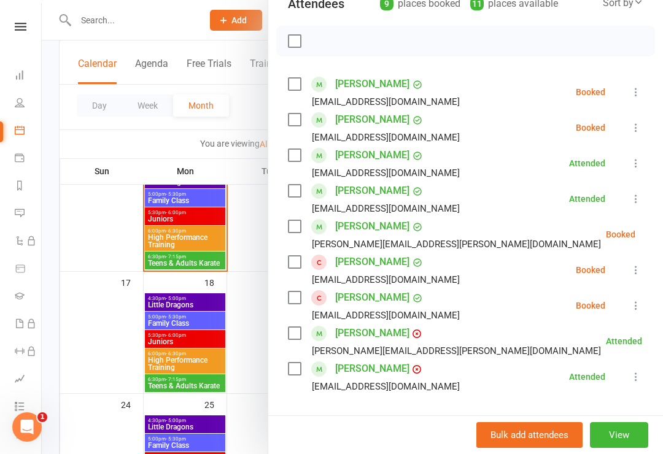
scroll to position [356, 0]
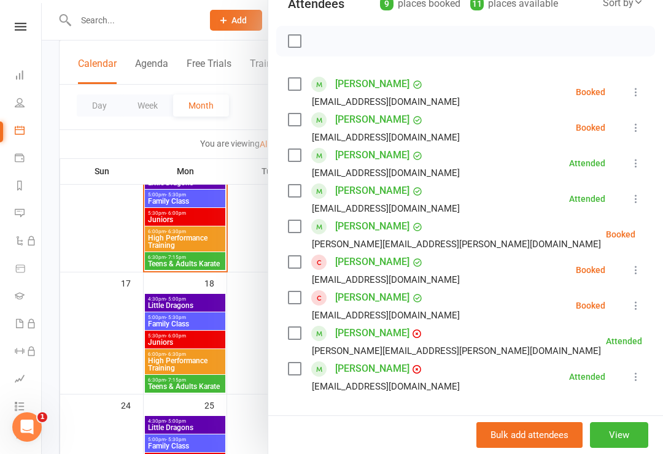
click at [174, 258] on div at bounding box center [352, 227] width 621 height 454
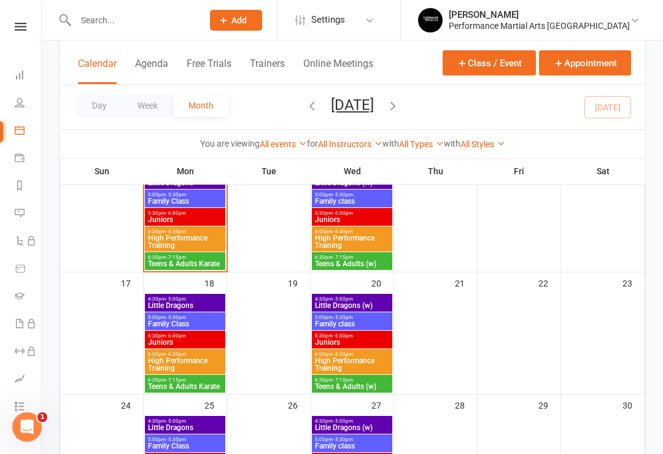
click at [168, 264] on span "Teens & Adults Karate" at bounding box center [184, 263] width 75 height 7
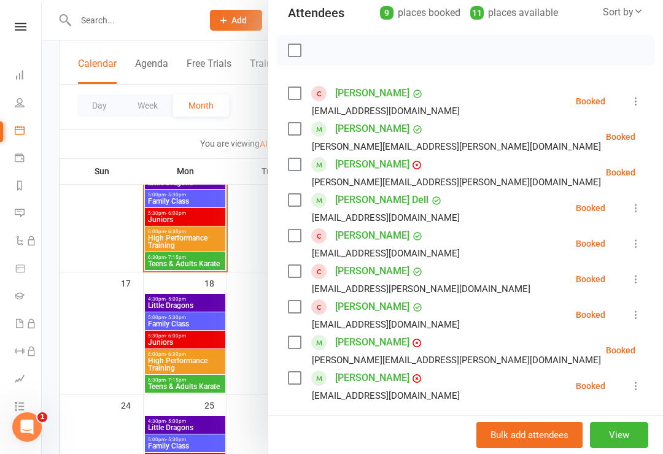
scroll to position [146, 0]
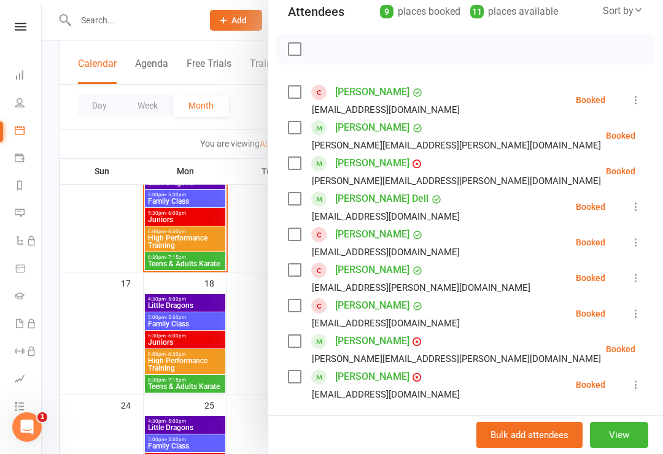
click at [292, 389] on div "[EMAIL_ADDRESS][DOMAIN_NAME]" at bounding box center [376, 395] width 177 height 16
click at [294, 347] on label at bounding box center [294, 341] width 12 height 12
click at [295, 339] on label at bounding box center [294, 341] width 12 height 12
click at [291, 386] on div "[PERSON_NAME] [EMAIL_ADDRESS][DOMAIN_NAME]" at bounding box center [376, 385] width 177 height 36
click at [290, 382] on label at bounding box center [294, 377] width 12 height 12
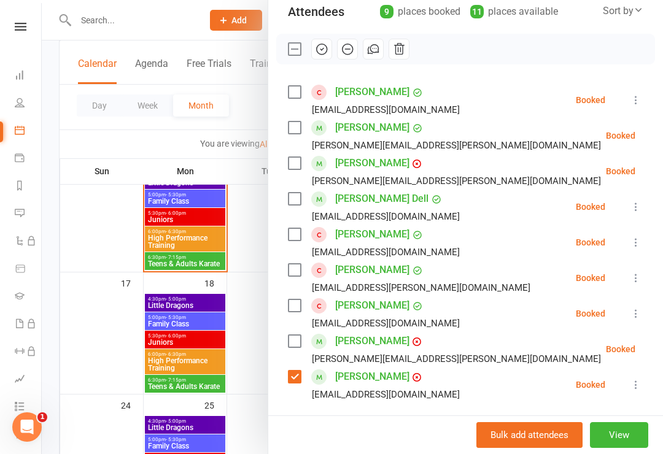
click at [298, 345] on label at bounding box center [294, 341] width 12 height 12
click at [325, 48] on icon "button" at bounding box center [322, 49] width 14 height 14
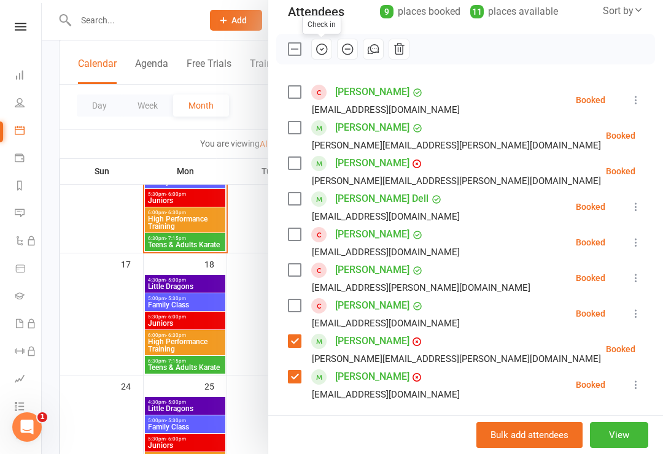
click at [292, 345] on label at bounding box center [294, 341] width 12 height 12
click at [290, 350] on div "[PERSON_NAME] [PERSON_NAME][EMAIL_ADDRESS][PERSON_NAME][DOMAIN_NAME]" at bounding box center [447, 349] width 318 height 36
click at [301, 392] on div "[EMAIL_ADDRESS][DOMAIN_NAME]" at bounding box center [376, 395] width 177 height 16
click at [293, 381] on label at bounding box center [294, 377] width 12 height 12
click at [172, 216] on div at bounding box center [352, 227] width 621 height 454
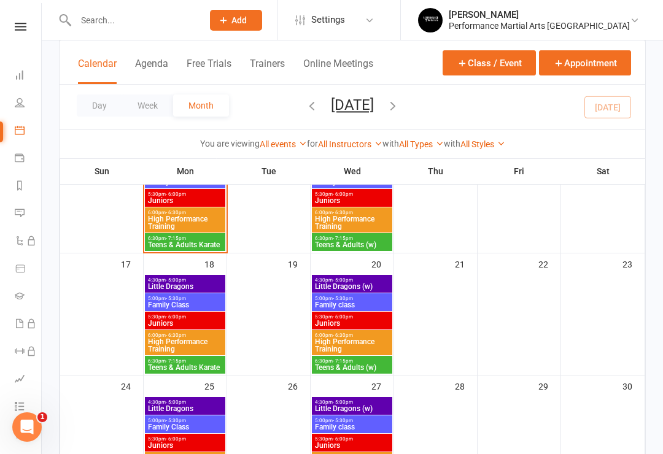
click at [169, 215] on div at bounding box center [352, 227] width 621 height 454
click at [171, 220] on span "High Performance Training" at bounding box center [184, 222] width 75 height 15
